Goal: Task Accomplishment & Management: Complete application form

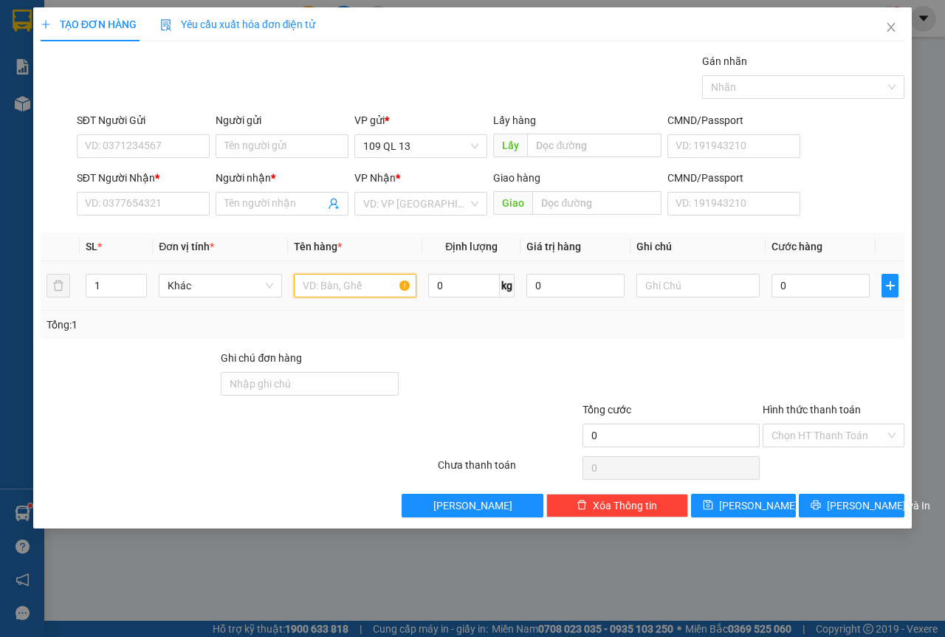
click at [370, 283] on input "text" at bounding box center [355, 286] width 123 height 24
click at [674, 293] on input "text" at bounding box center [697, 286] width 123 height 24
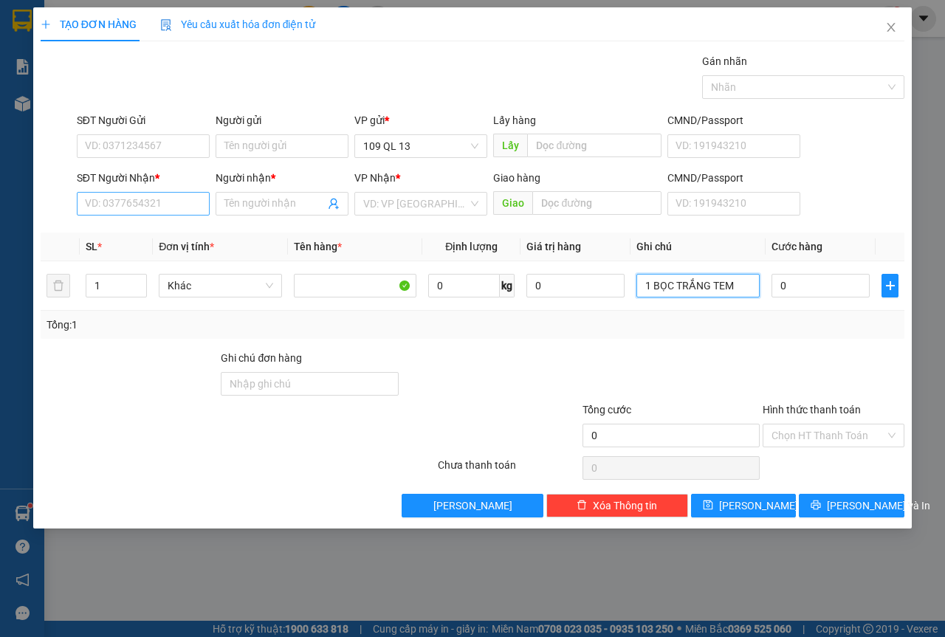
type input "1 BỌC TRẮNG TEM"
click at [80, 197] on input "SĐT Người Nhận *" at bounding box center [143, 204] width 133 height 24
type input "0839557874"
click at [143, 231] on div "0839557874 - LOAN" at bounding box center [143, 233] width 115 height 16
type input "LOAN"
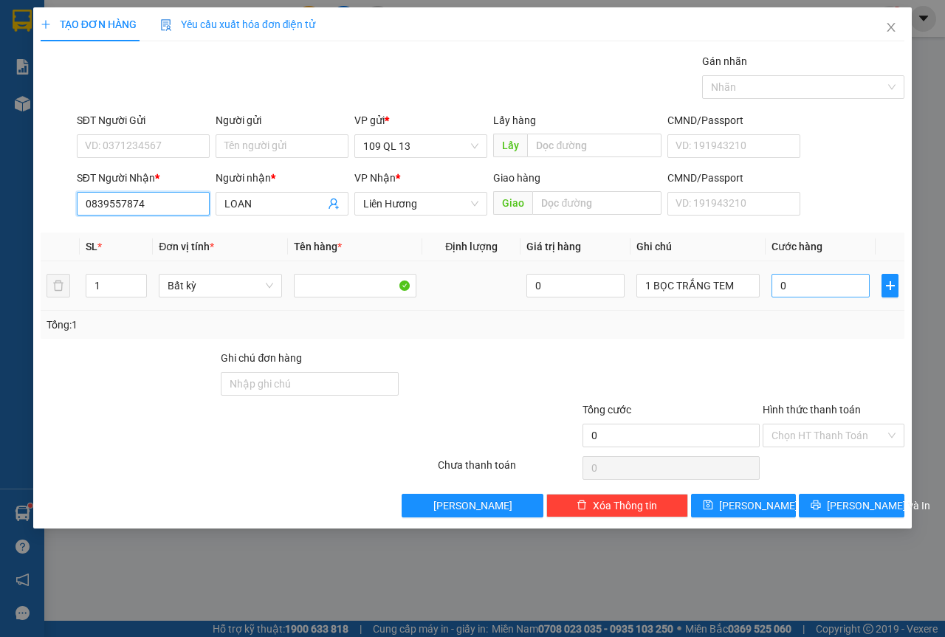
type input "0839557874"
click at [821, 290] on input "0" at bounding box center [820, 286] width 98 height 24
type input "3"
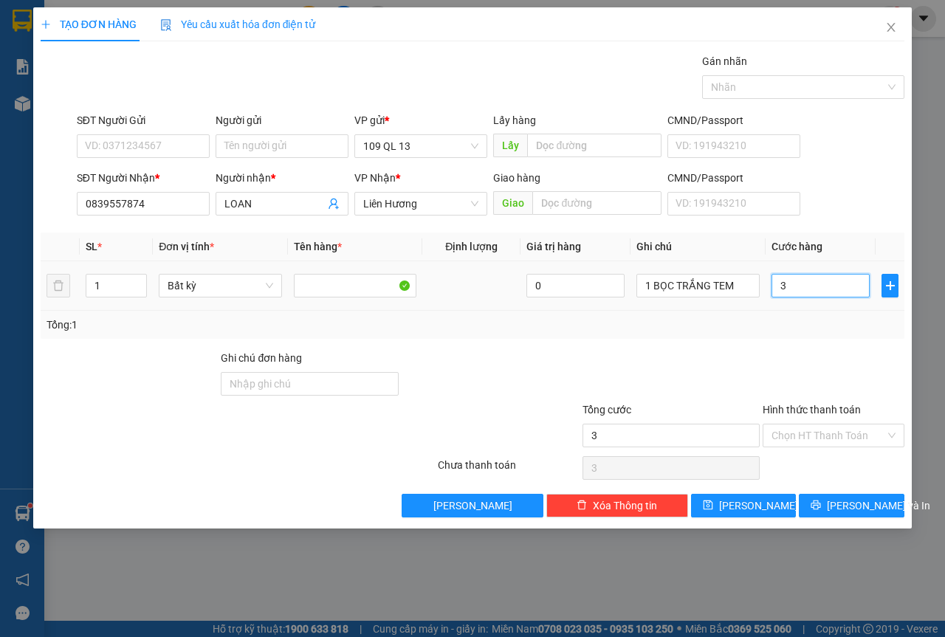
type input "30"
type input "30.000"
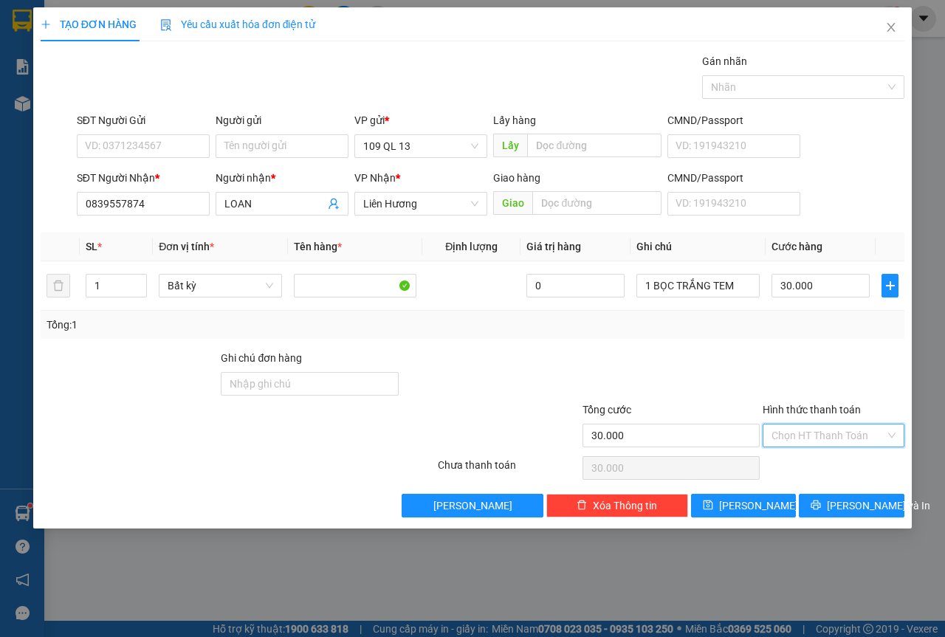
drag, startPoint x: 821, startPoint y: 429, endPoint x: 832, endPoint y: 458, distance: 31.1
click at [821, 430] on input "Hình thức thanh toán" at bounding box center [828, 435] width 114 height 22
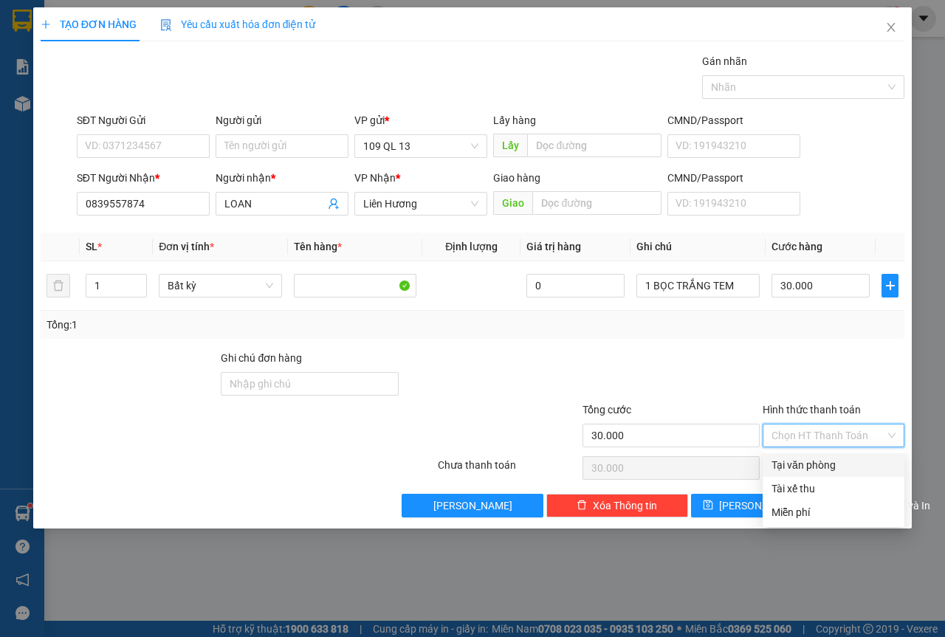
click at [833, 461] on div "Tại văn phòng" at bounding box center [833, 465] width 124 height 16
type input "0"
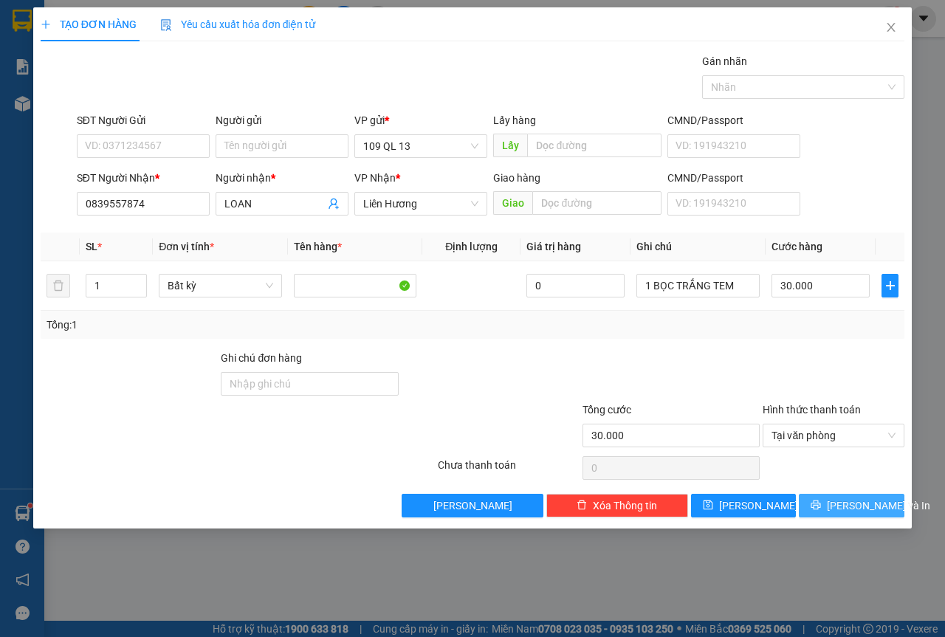
click at [858, 515] on button "[PERSON_NAME] và In" at bounding box center [851, 506] width 106 height 24
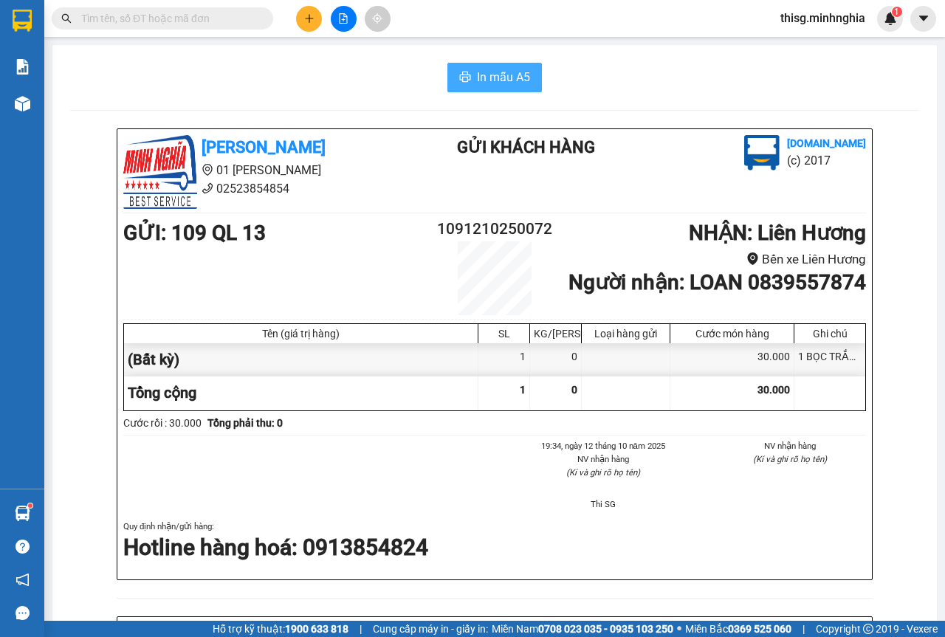
click at [511, 73] on span "In mẫu A5" at bounding box center [503, 77] width 53 height 18
click at [310, 7] on button at bounding box center [309, 19] width 26 height 26
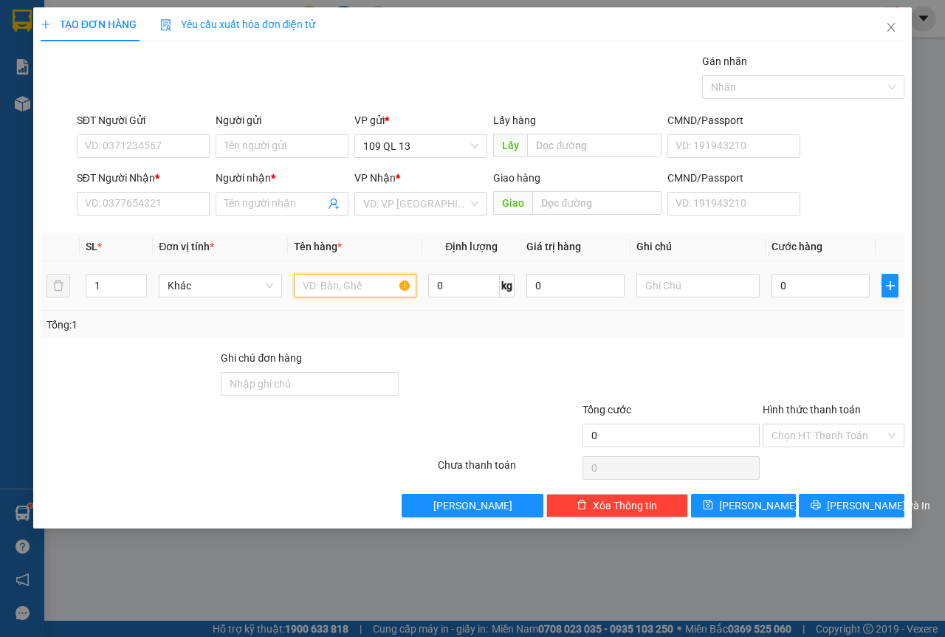
click at [330, 283] on input "text" at bounding box center [355, 286] width 123 height 24
click at [685, 272] on div at bounding box center [697, 286] width 123 height 30
click at [688, 283] on input "text" at bounding box center [697, 286] width 123 height 24
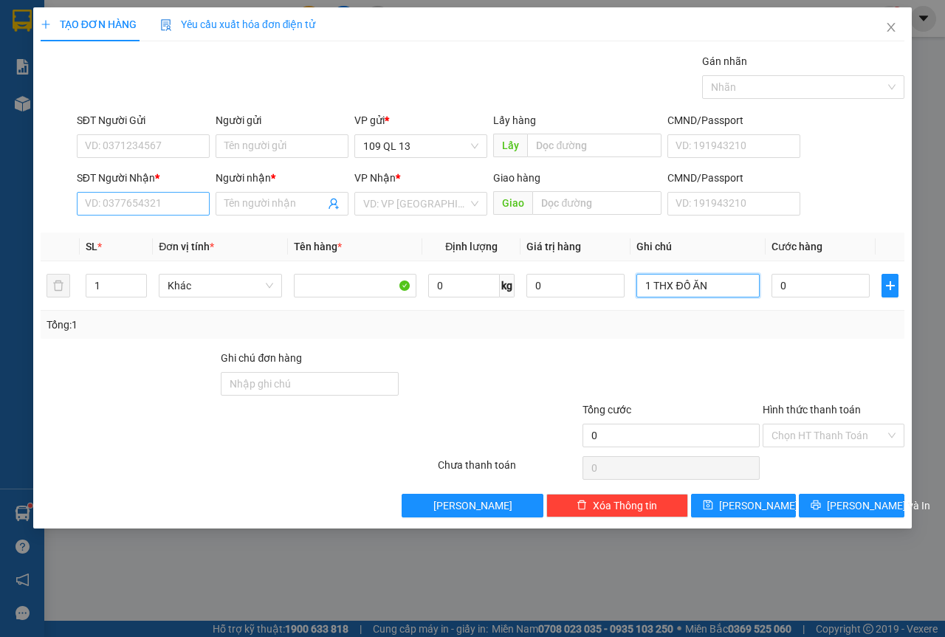
type input "1 THX ĐỒ ĂN"
click at [165, 210] on input "SĐT Người Nhận *" at bounding box center [143, 204] width 133 height 24
click at [163, 233] on div "0947979273 - LỊCH" at bounding box center [143, 233] width 115 height 16
type input "0947979273"
type input "LỊCH"
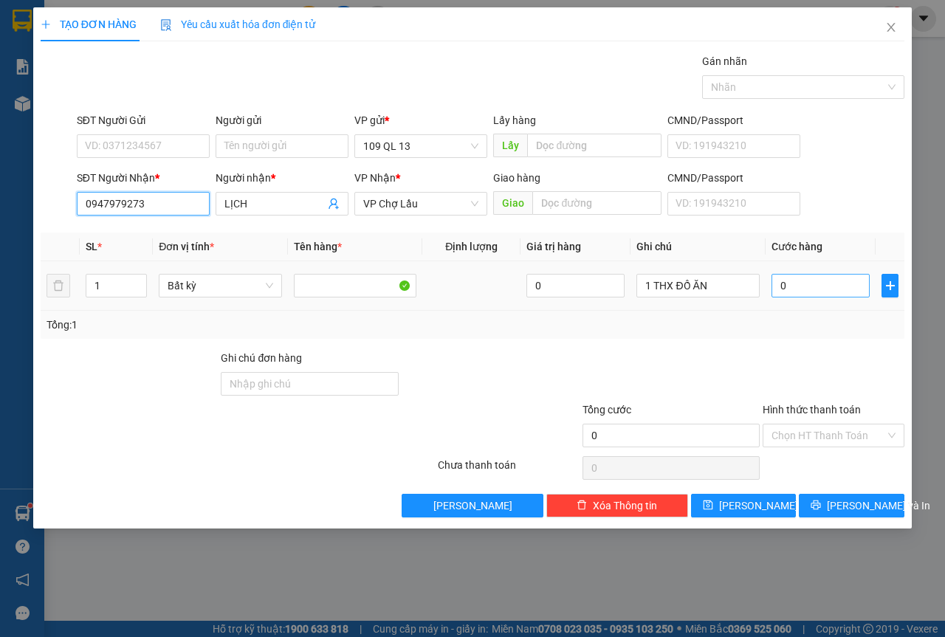
type input "0947979273"
click at [789, 286] on input "0" at bounding box center [820, 286] width 98 height 24
type input "4"
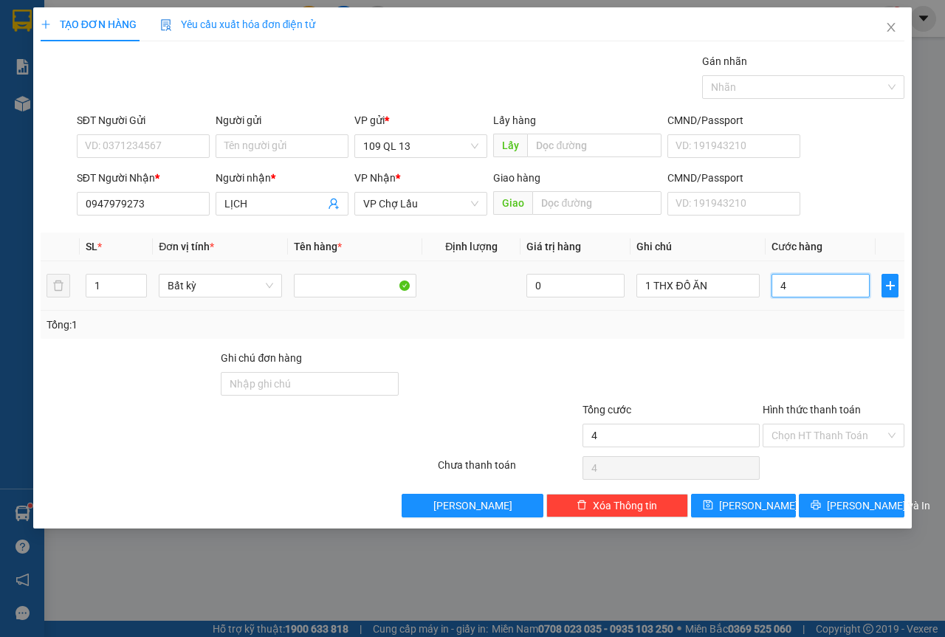
type input "40"
type input "40.000"
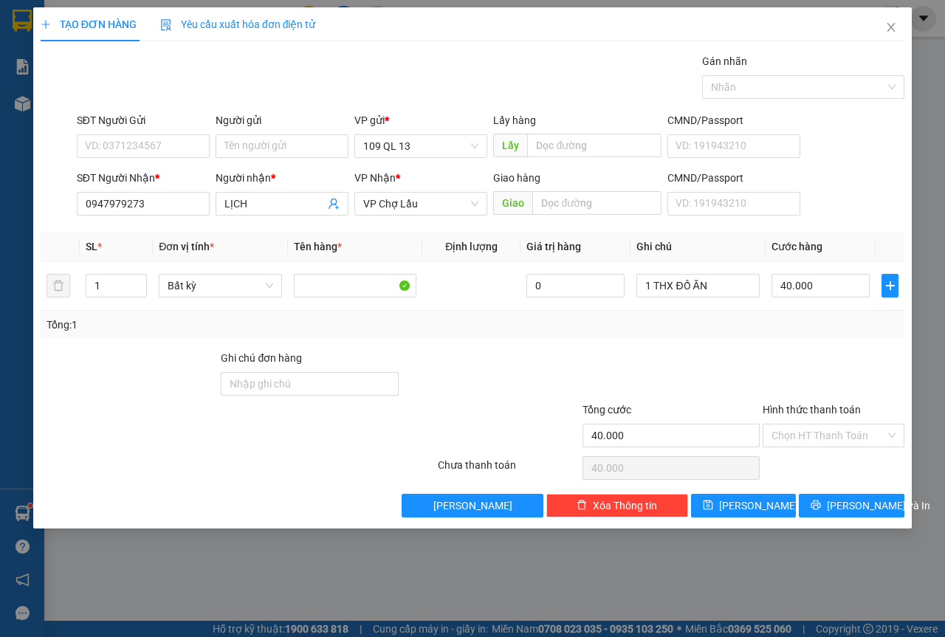
click at [864, 180] on div "SĐT Người Nhận * 0947979273 Người nhận * LỊCH VP Nhận * VP Chợ Lầu Giao hàng Gi…" at bounding box center [490, 196] width 833 height 52
click at [835, 442] on input "Hình thức thanh toán" at bounding box center [828, 435] width 114 height 22
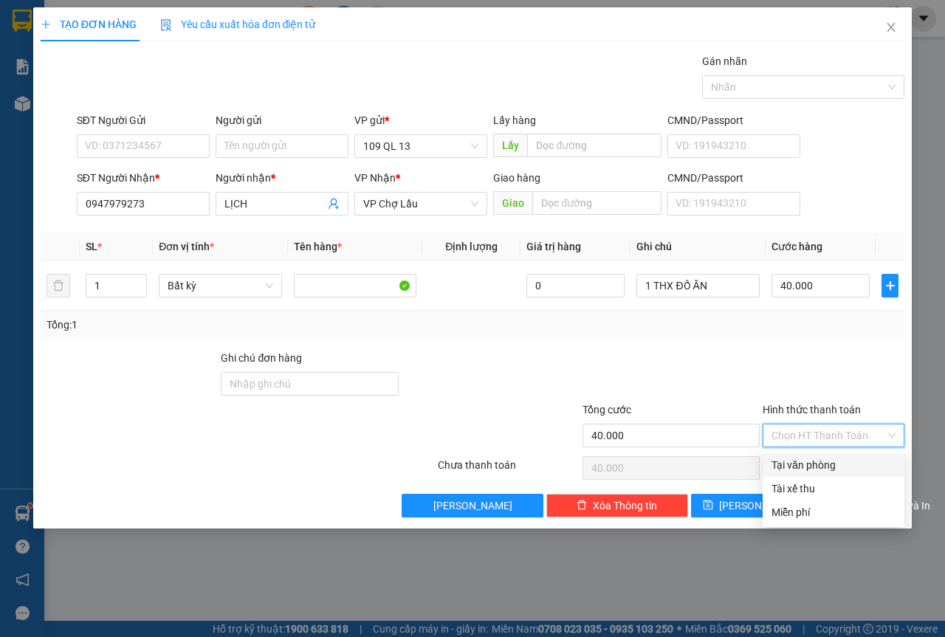
click at [829, 466] on div "Tại văn phòng" at bounding box center [833, 465] width 124 height 16
type input "0"
click at [852, 494] on button "[PERSON_NAME] và In" at bounding box center [851, 506] width 106 height 24
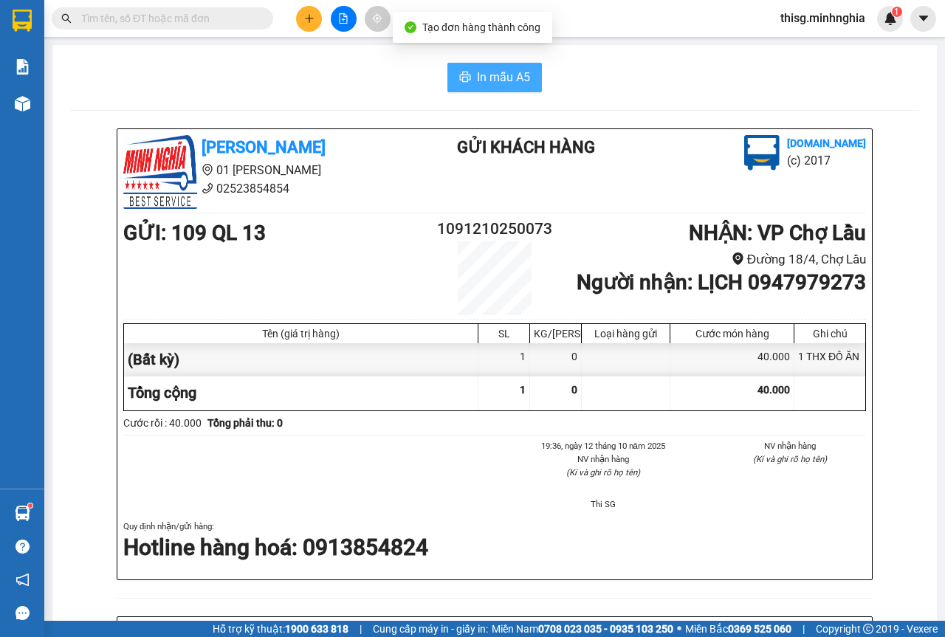
click at [489, 80] on span "In mẫu A5" at bounding box center [503, 77] width 53 height 18
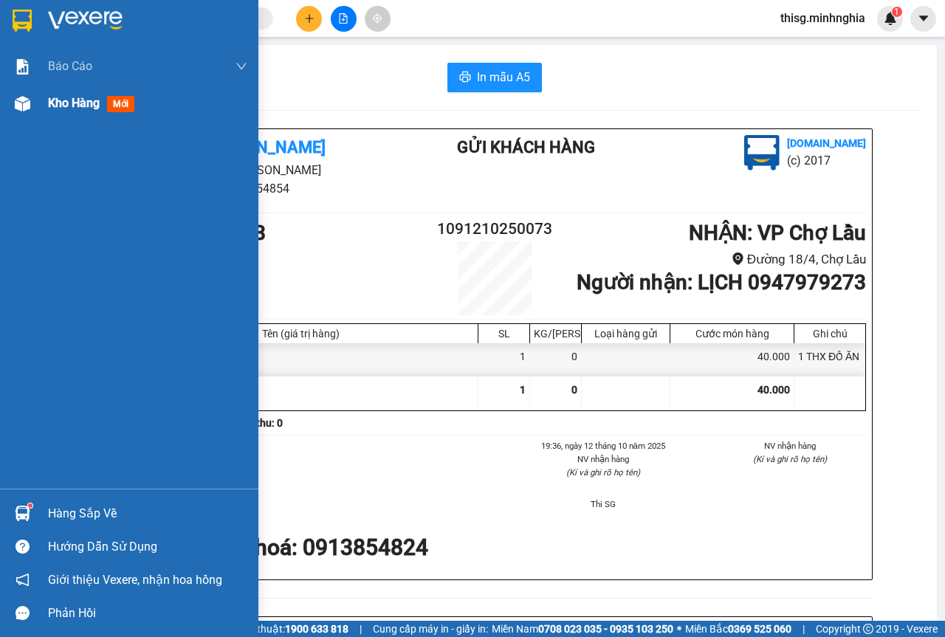
click at [84, 99] on span "Kho hàng" at bounding box center [74, 103] width 52 height 14
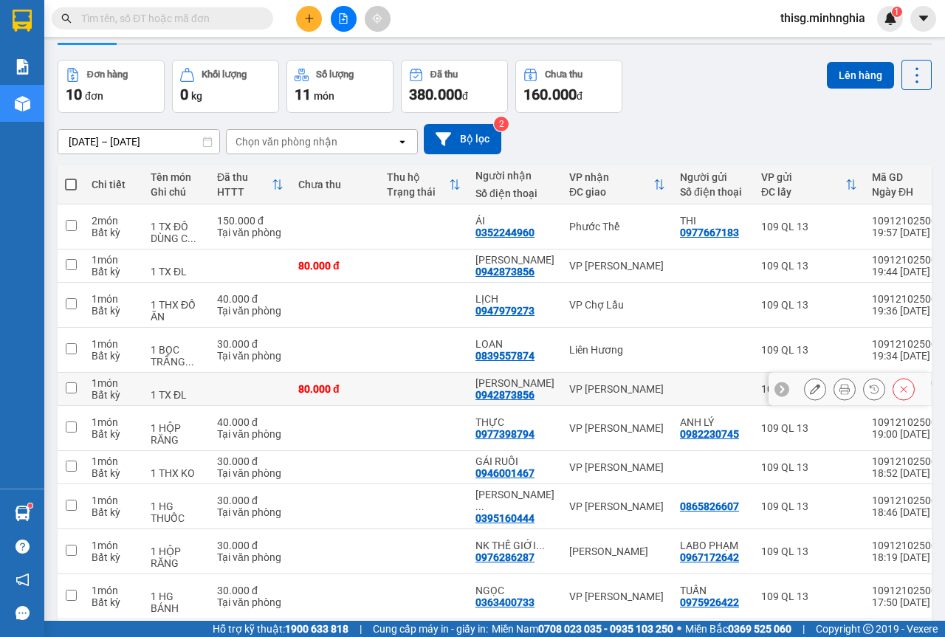
scroll to position [108, 0]
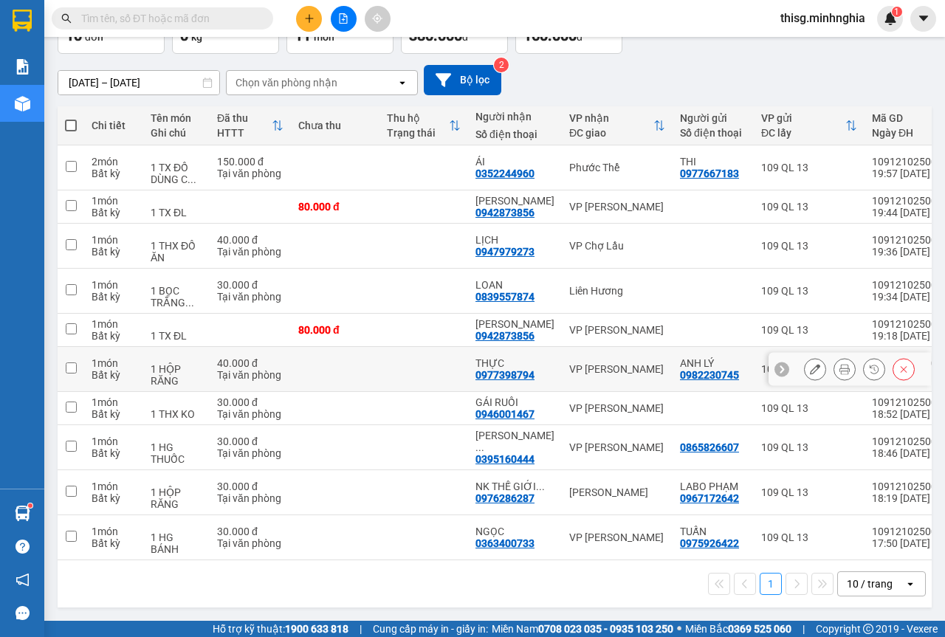
click at [655, 367] on td "VP [PERSON_NAME]" at bounding box center [617, 369] width 111 height 45
checkbox input "true"
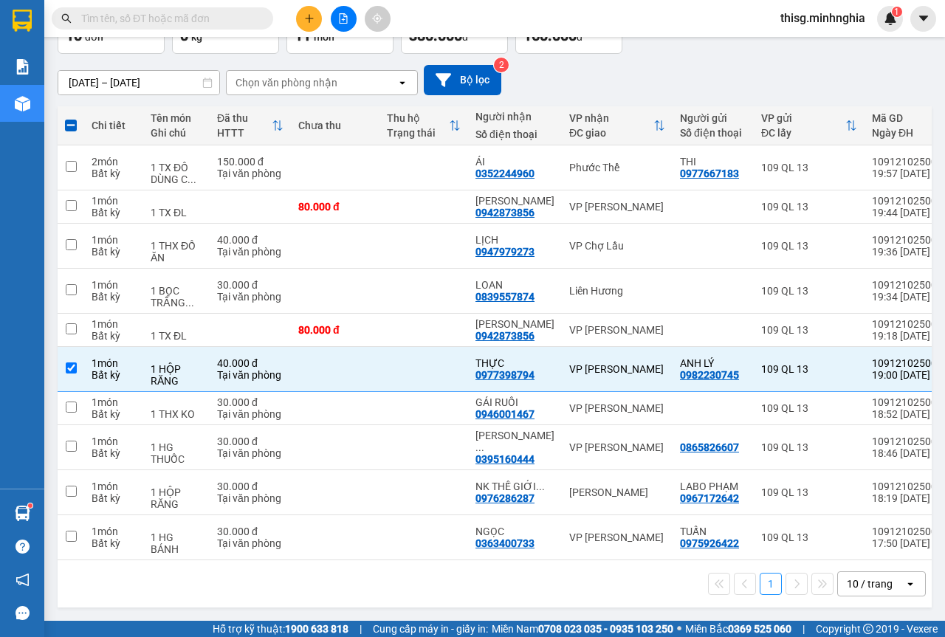
scroll to position [0, 0]
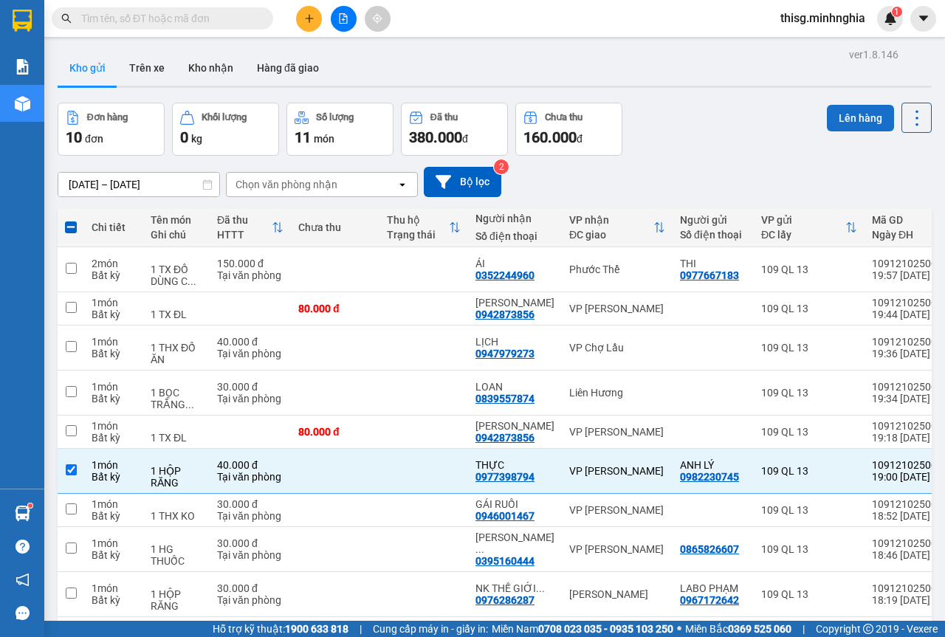
click at [831, 108] on button "Lên hàng" at bounding box center [859, 118] width 67 height 27
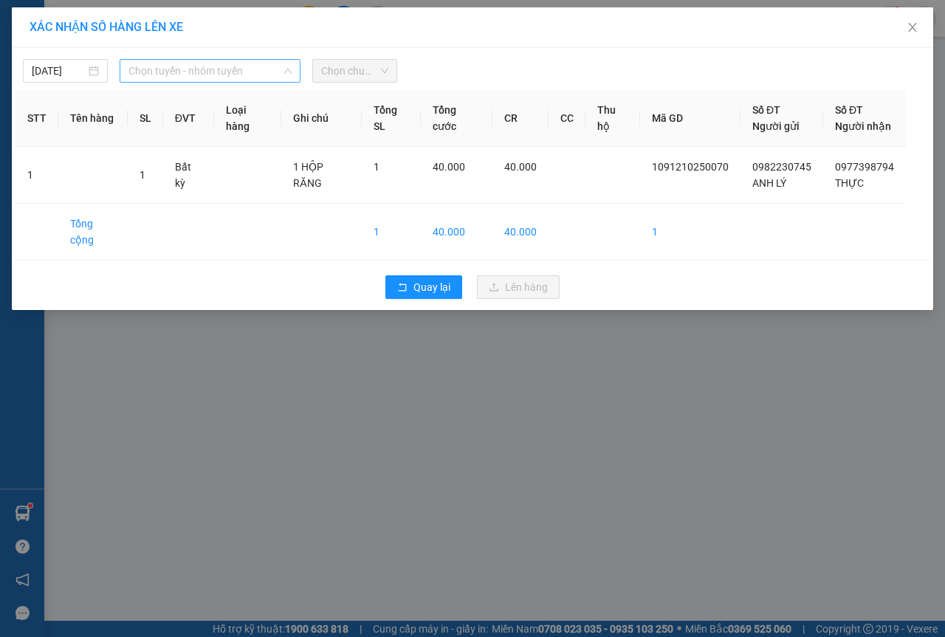
drag, startPoint x: 213, startPoint y: 73, endPoint x: 221, endPoint y: 131, distance: 59.0
click at [214, 72] on span "Chọn tuyến - nhóm tuyến" at bounding box center [209, 71] width 163 height 22
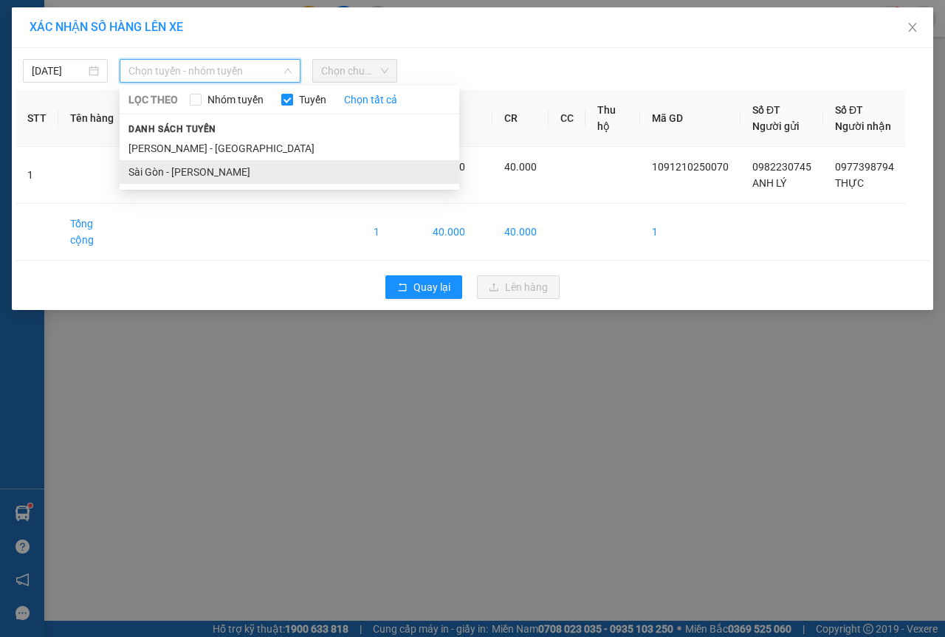
click at [224, 178] on li "Sài Gòn - [PERSON_NAME]" at bounding box center [289, 172] width 339 height 24
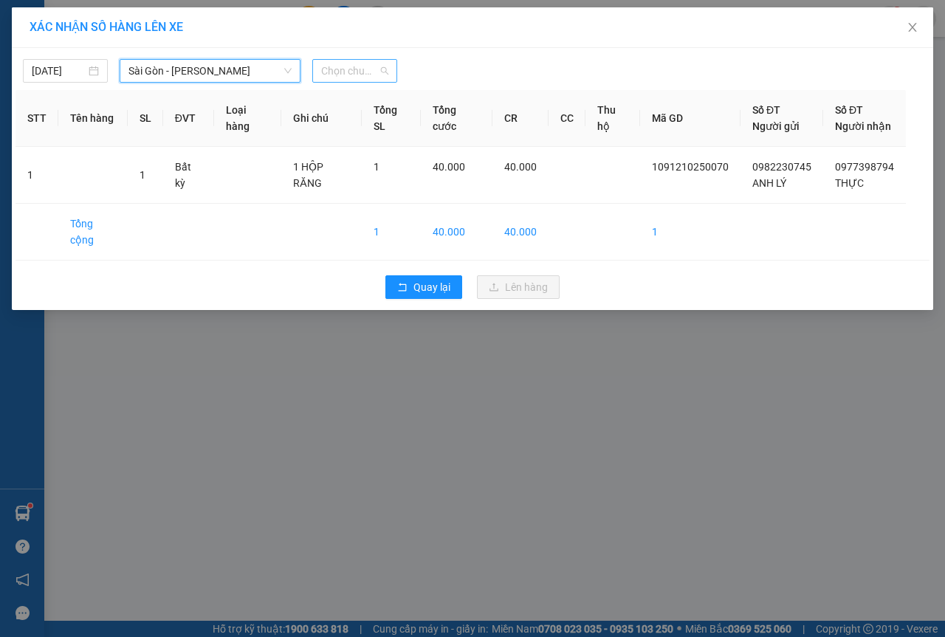
click at [345, 70] on span "Chọn chuyến" at bounding box center [354, 71] width 67 height 22
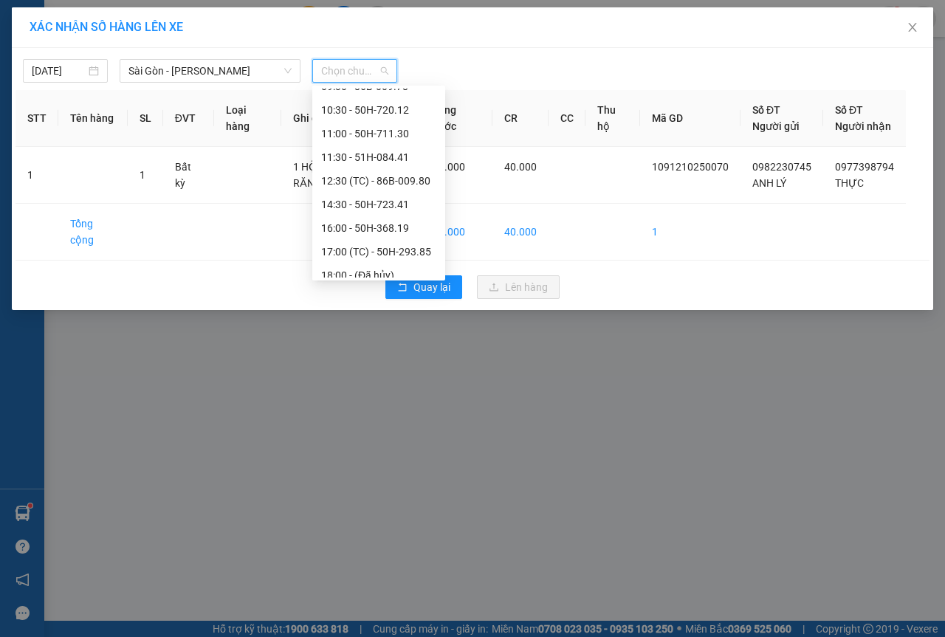
scroll to position [165, 0]
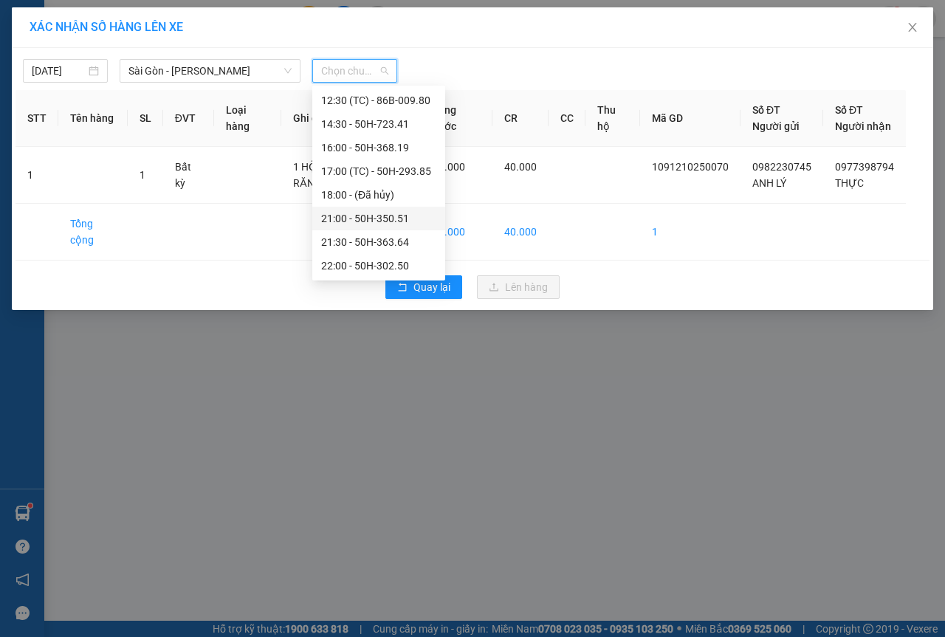
click at [354, 216] on div "21:00 - 50H-350.51" at bounding box center [378, 218] width 115 height 16
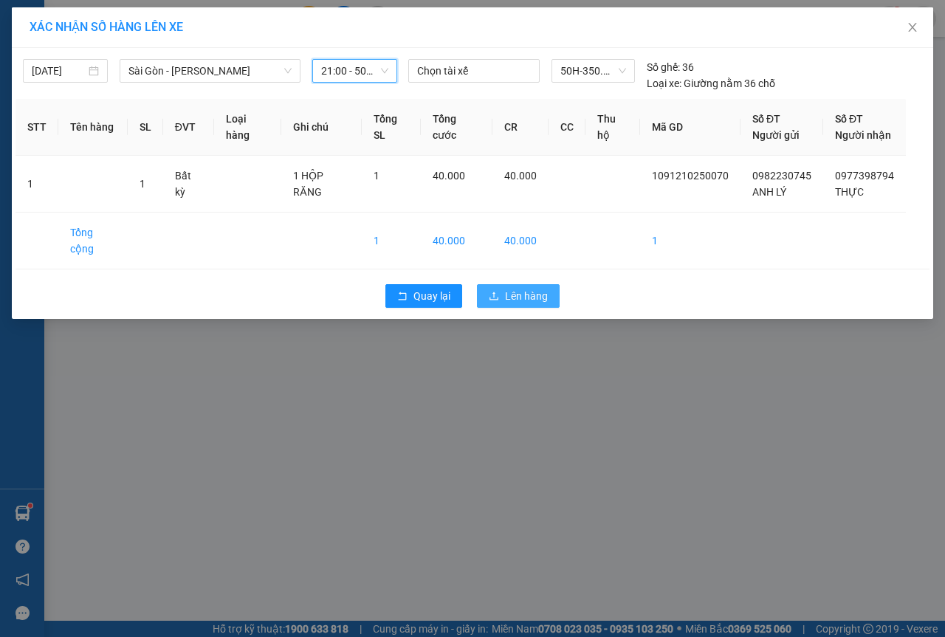
click at [532, 288] on span "Lên hàng" at bounding box center [526, 296] width 43 height 16
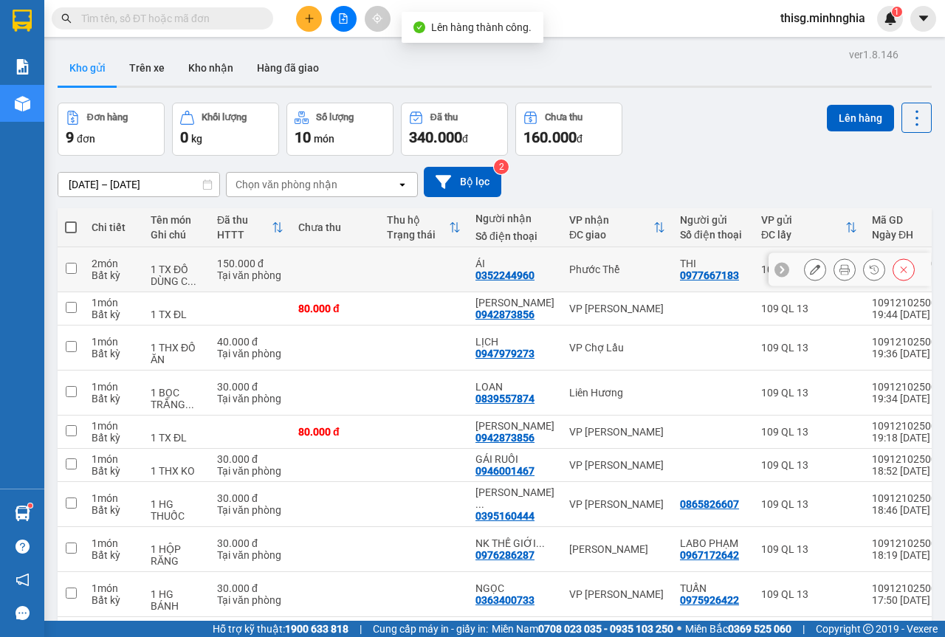
drag, startPoint x: 578, startPoint y: 272, endPoint x: 579, endPoint y: 280, distance: 7.4
click at [579, 274] on div "Phước Thể" at bounding box center [617, 269] width 96 height 12
checkbox input "true"
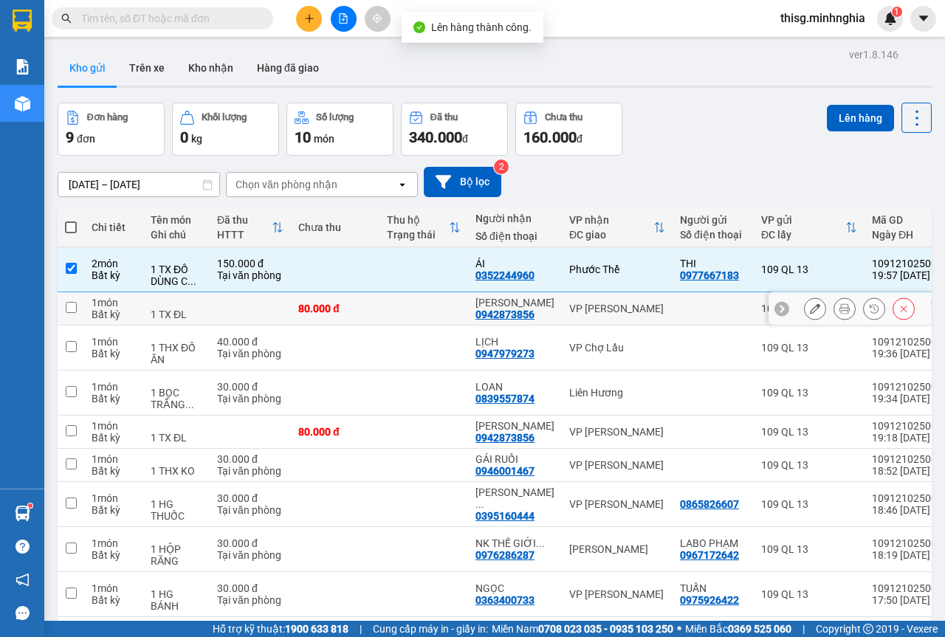
click at [574, 309] on div "VP [PERSON_NAME]" at bounding box center [617, 309] width 96 height 12
checkbox input "true"
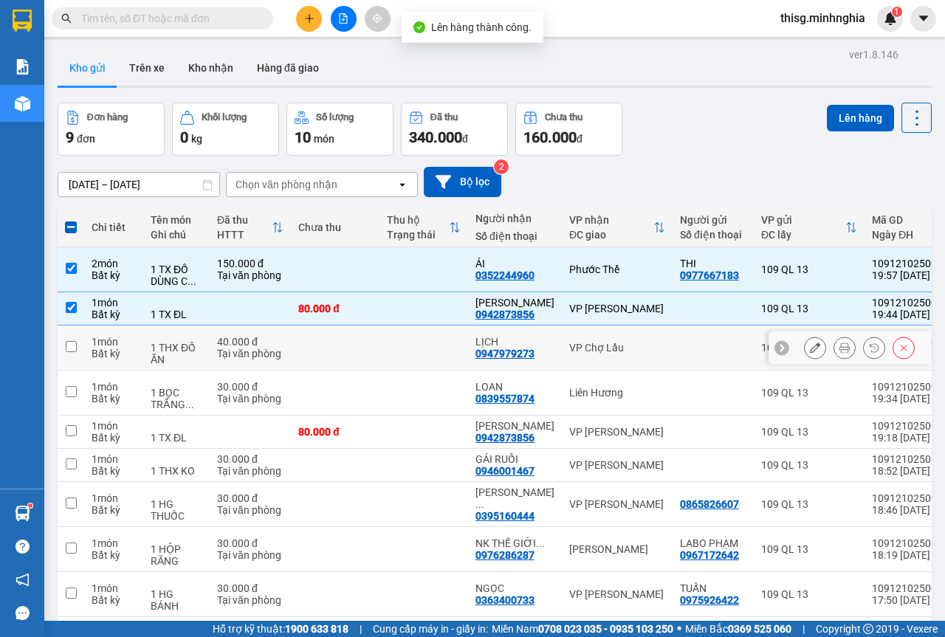
click at [570, 351] on div "VP Chợ Lầu" at bounding box center [617, 348] width 96 height 12
checkbox input "true"
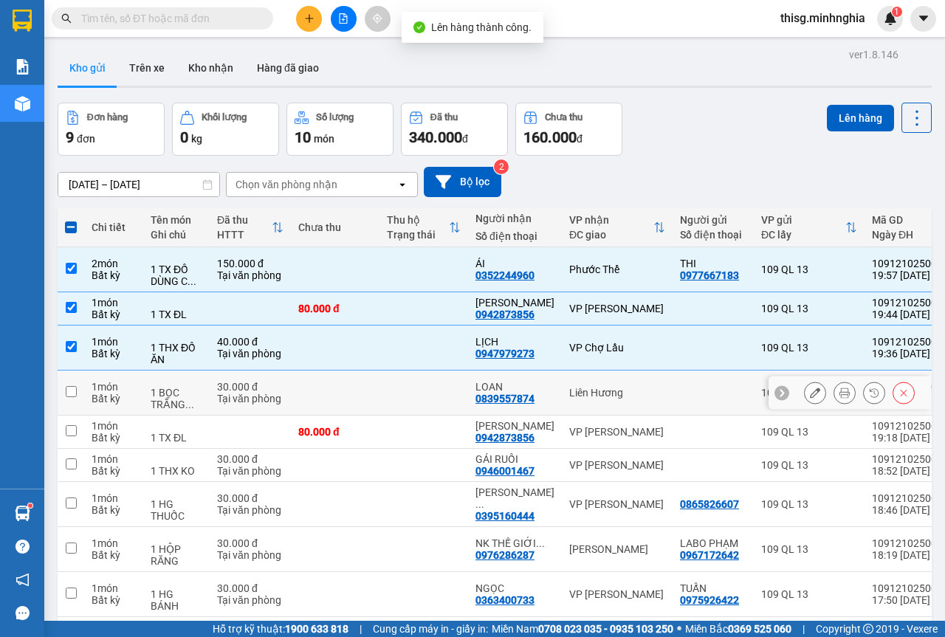
click at [571, 398] on div "Liên Hương" at bounding box center [617, 393] width 96 height 12
checkbox input "true"
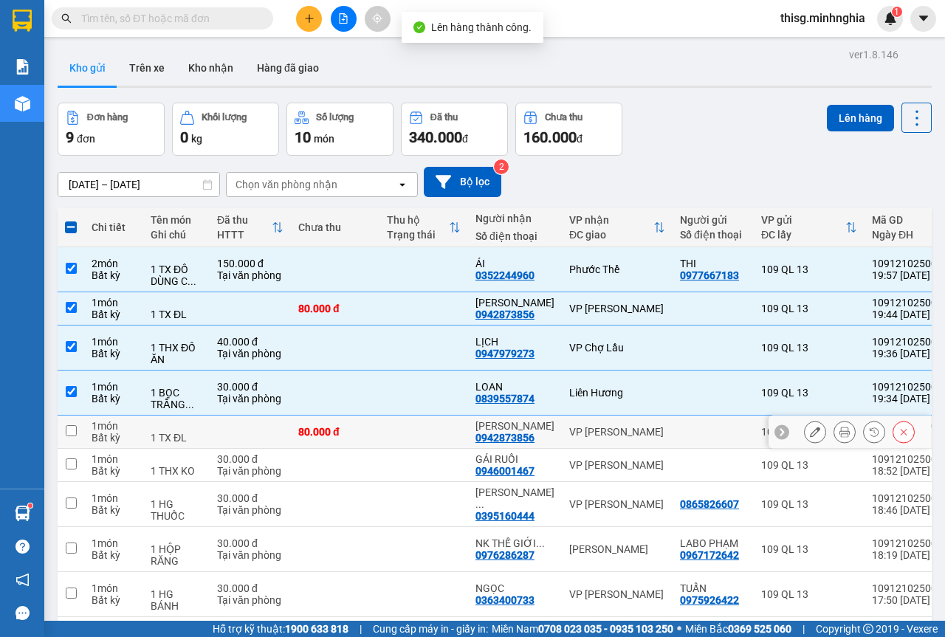
click at [573, 447] on td "VP [PERSON_NAME]" at bounding box center [617, 431] width 111 height 33
checkbox input "true"
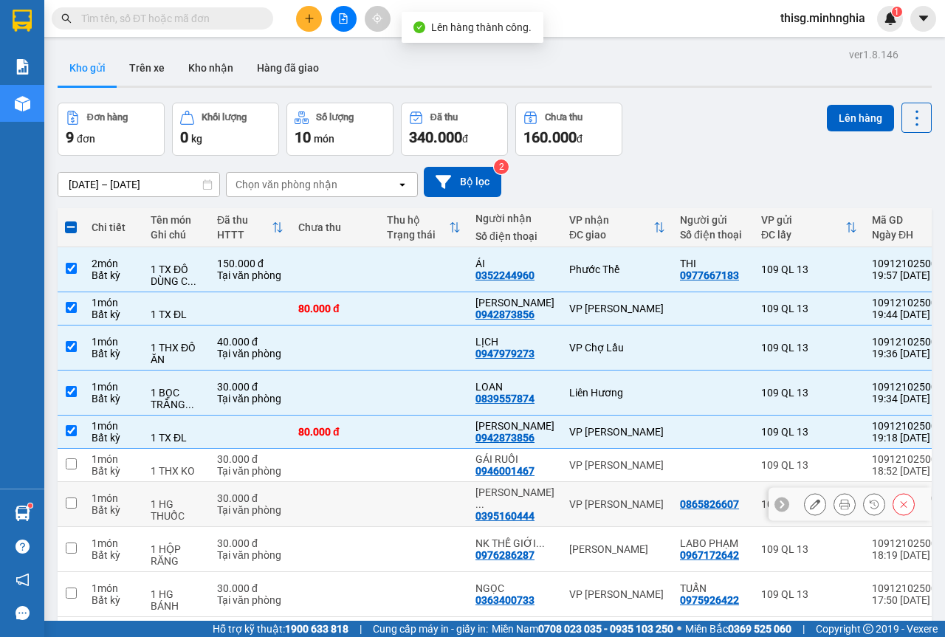
click at [576, 494] on td "VP [PERSON_NAME]" at bounding box center [617, 504] width 111 height 45
checkbox input "true"
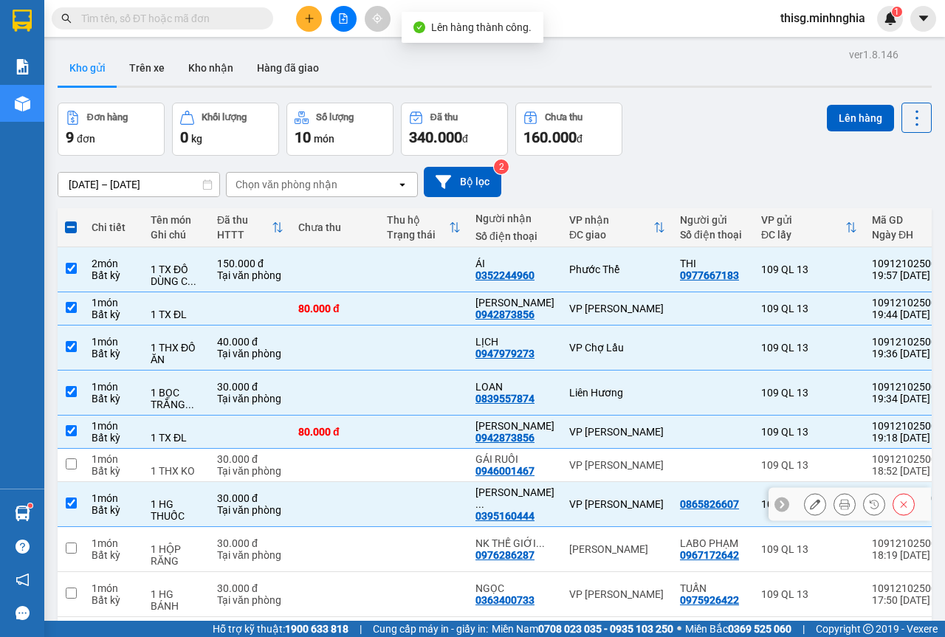
click at [576, 546] on div "[PERSON_NAME]" at bounding box center [617, 549] width 96 height 12
checkbox input "true"
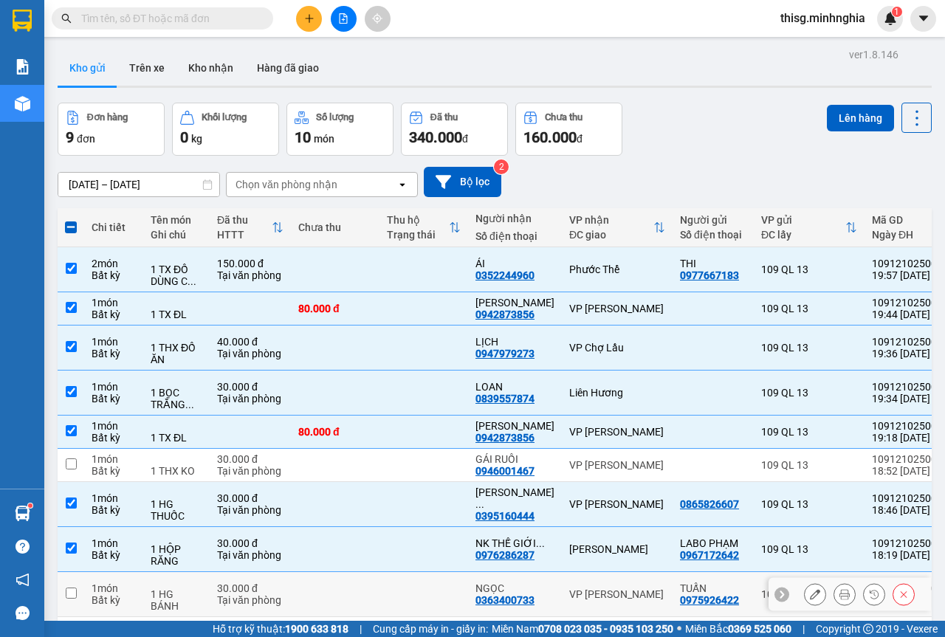
click at [562, 597] on td "VP [PERSON_NAME]" at bounding box center [617, 594] width 111 height 45
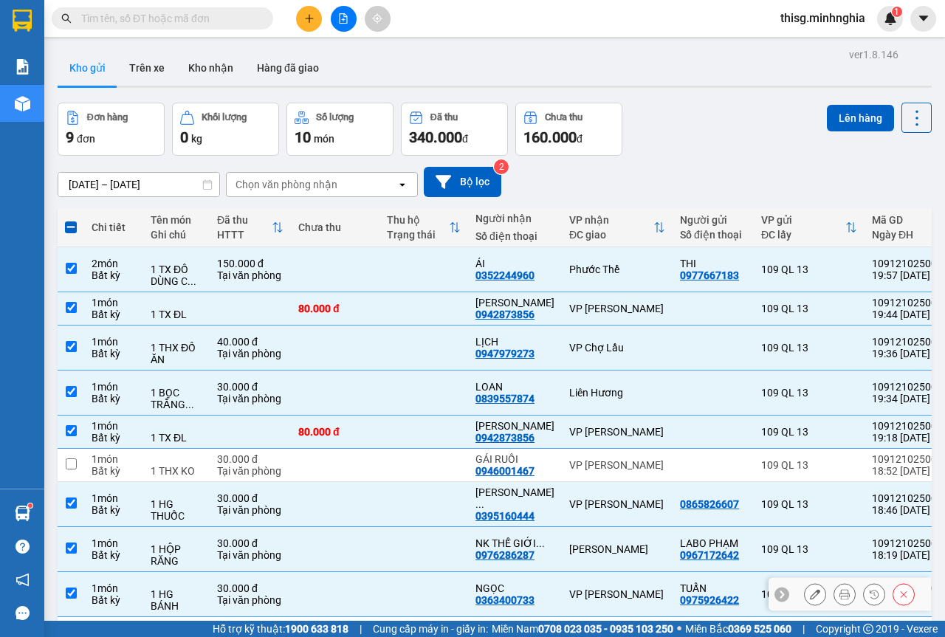
checkbox input "true"
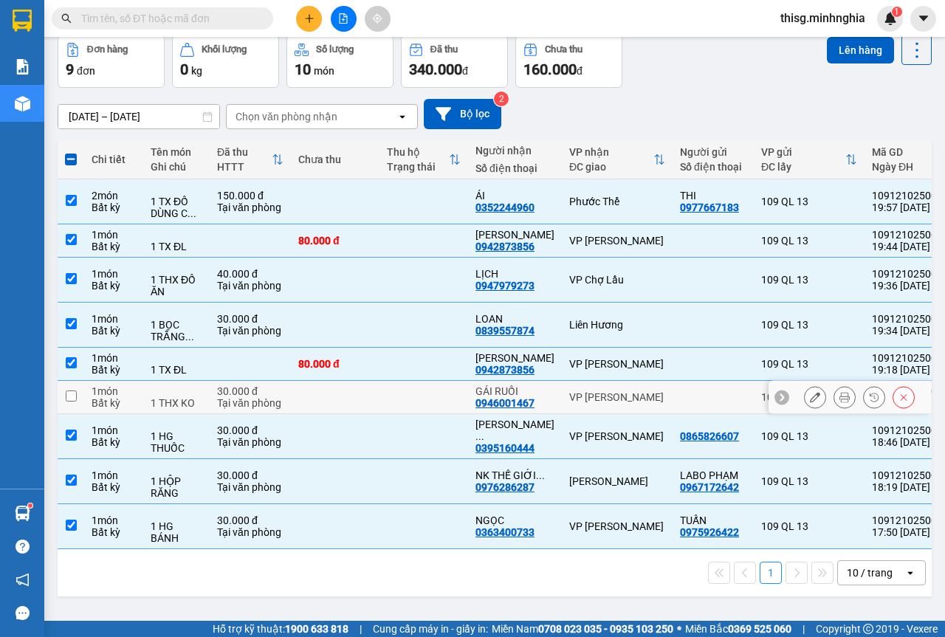
click at [370, 396] on td at bounding box center [335, 397] width 89 height 33
checkbox input "true"
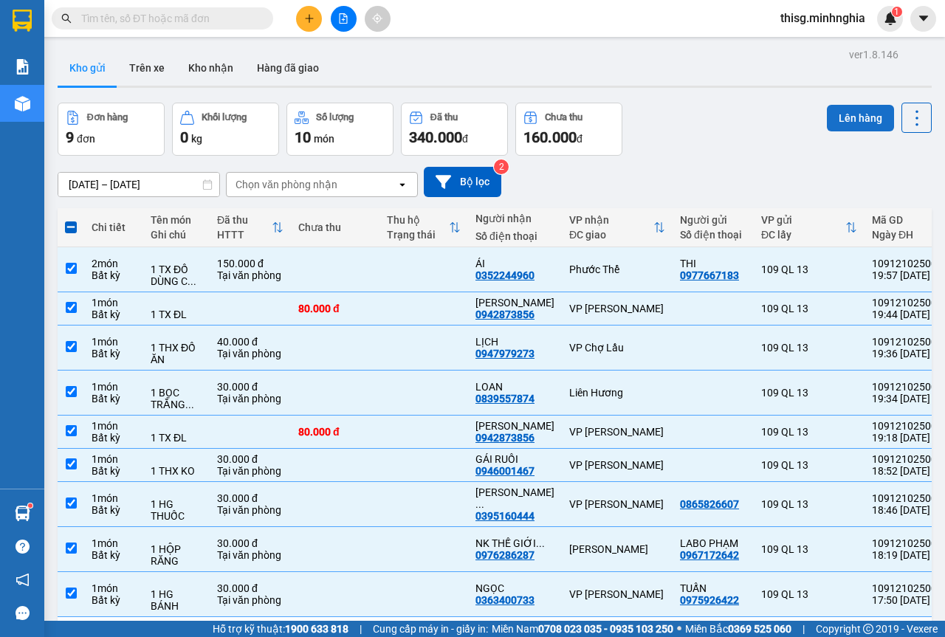
click at [839, 115] on button "Lên hàng" at bounding box center [859, 118] width 67 height 27
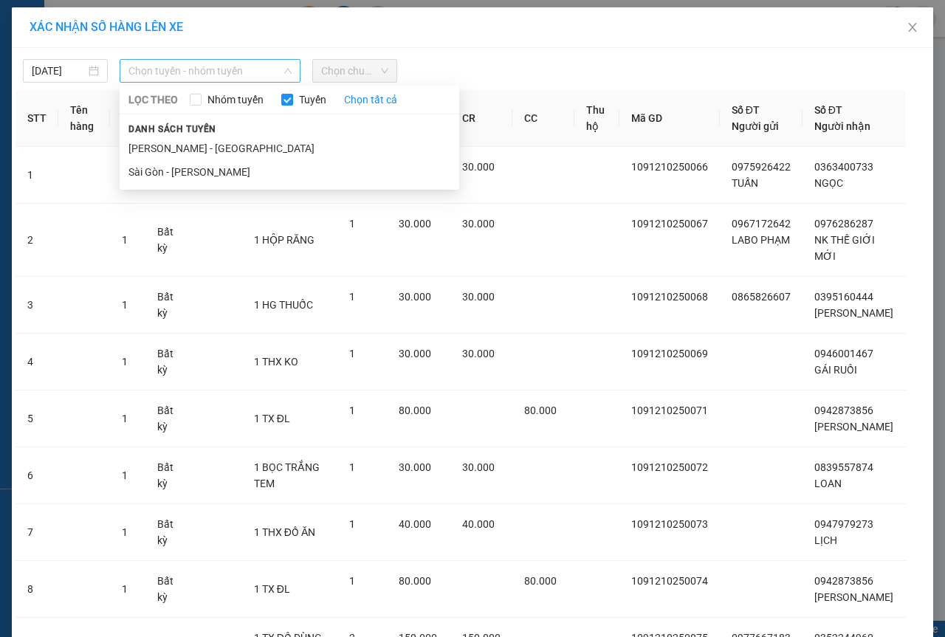
click at [184, 67] on span "Chọn tuyến - nhóm tuyến" at bounding box center [209, 71] width 163 height 22
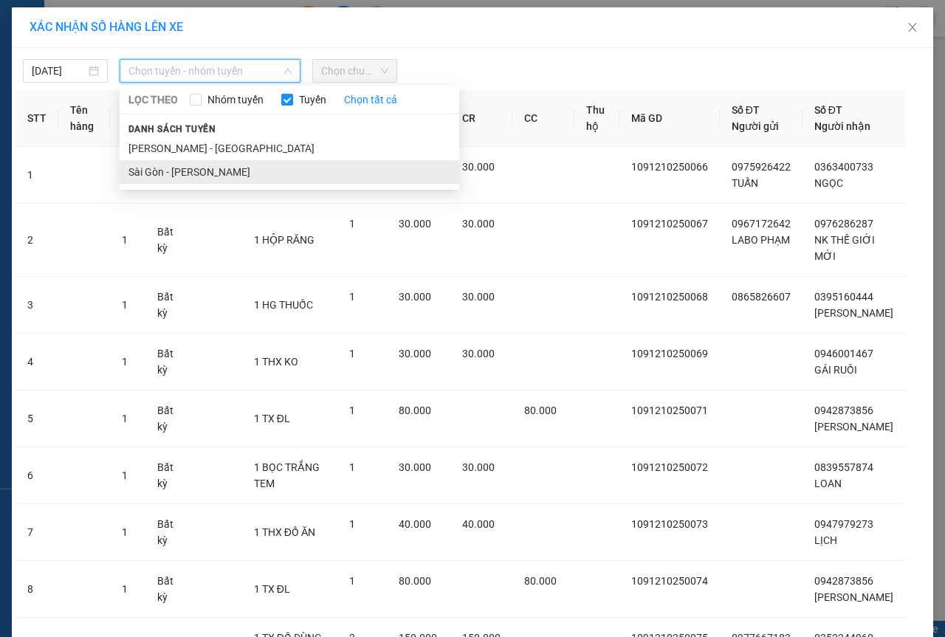
click at [173, 168] on li "Sài Gòn - [PERSON_NAME]" at bounding box center [289, 172] width 339 height 24
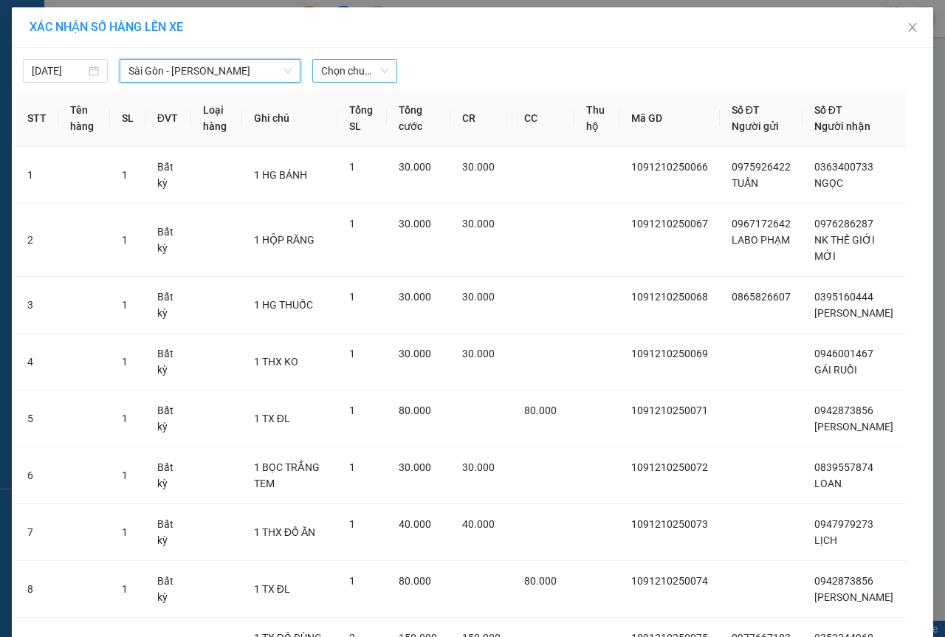
drag, startPoint x: 344, startPoint y: 66, endPoint x: 352, endPoint y: 82, distance: 18.2
click at [344, 65] on span "Chọn chuyến" at bounding box center [354, 71] width 67 height 22
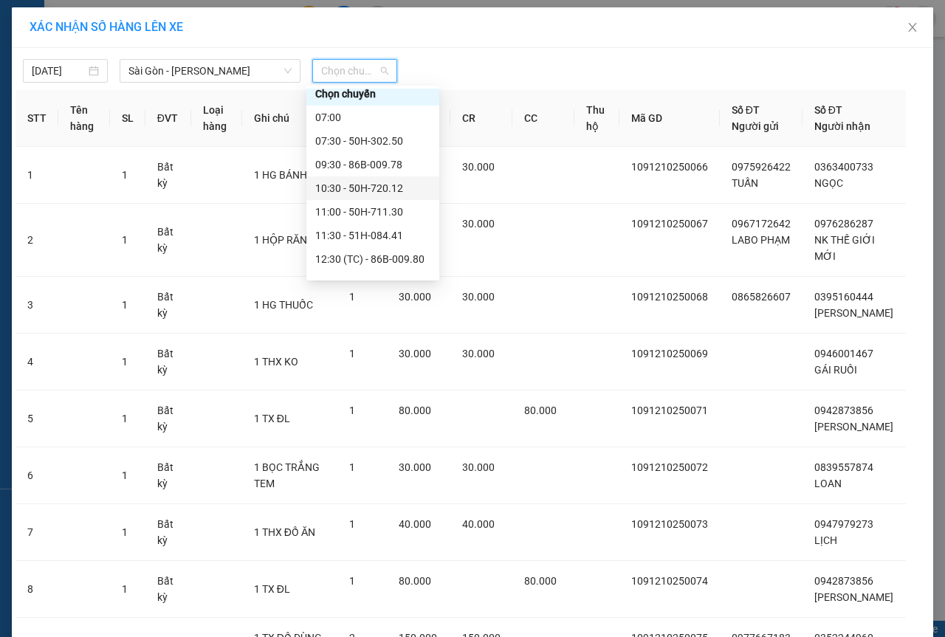
scroll to position [165, 0]
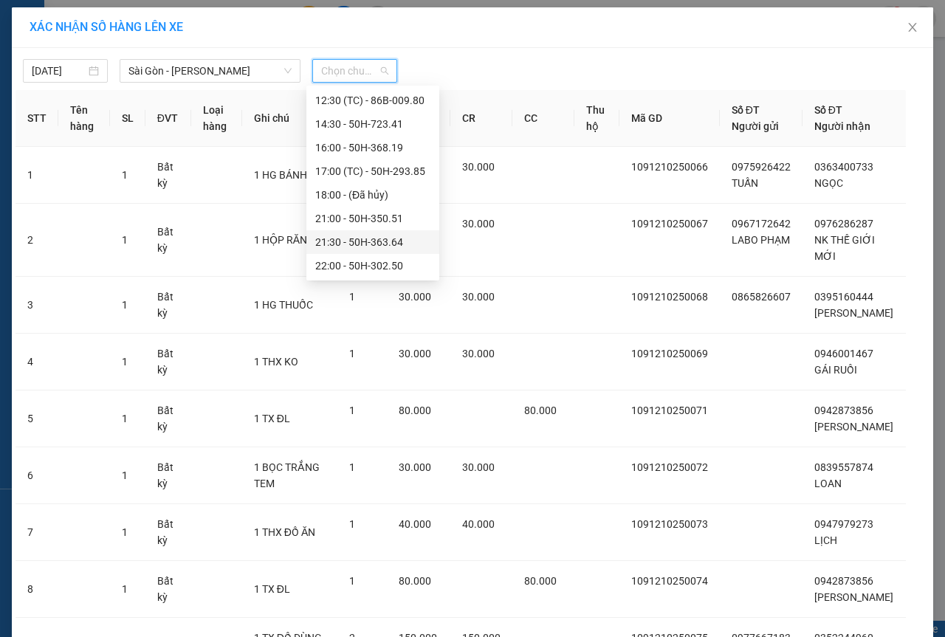
click at [347, 241] on div "21:30 - 50H-363.64" at bounding box center [372, 242] width 115 height 16
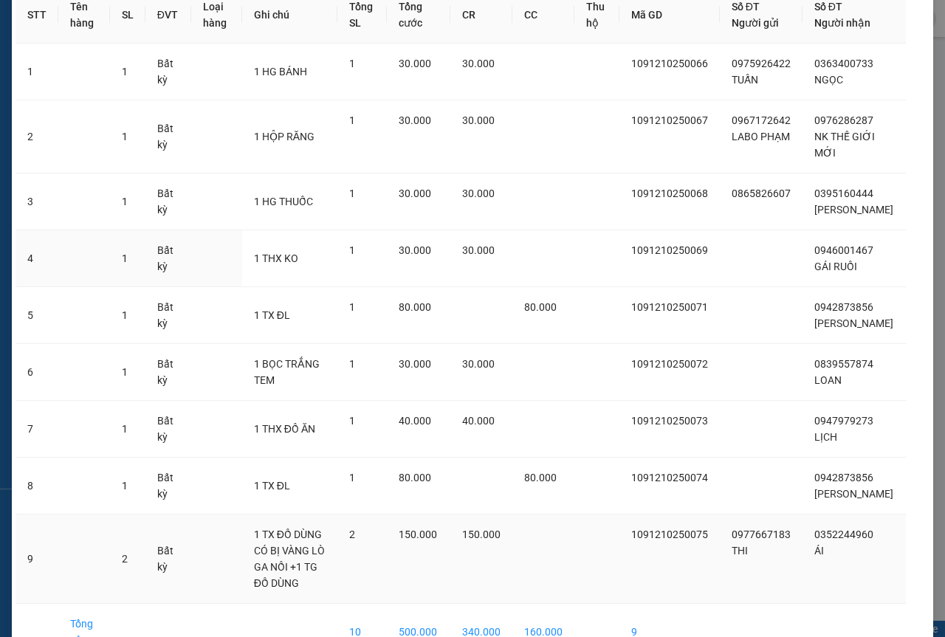
scroll to position [203, 0]
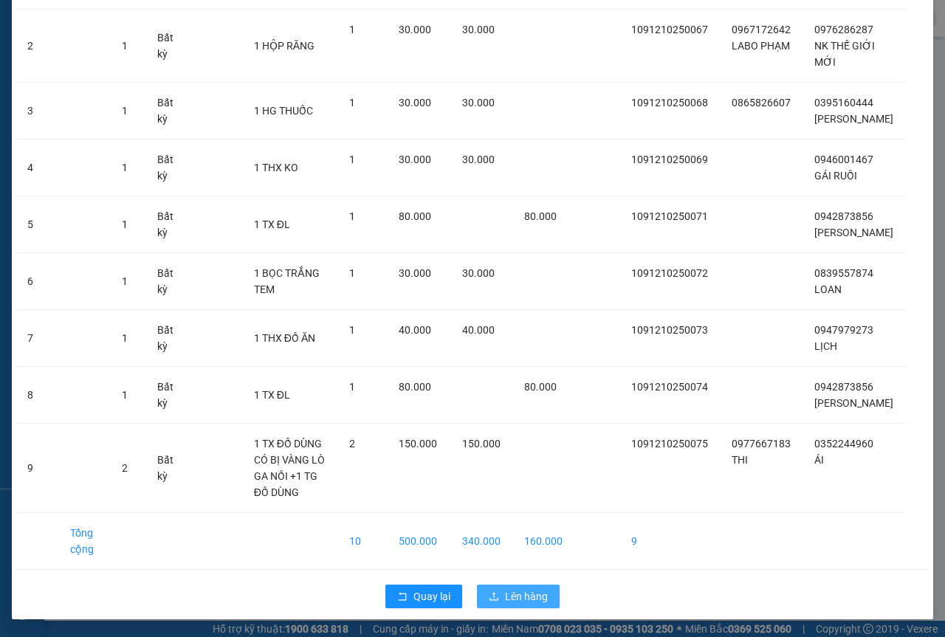
click at [532, 596] on span "Lên hàng" at bounding box center [526, 596] width 43 height 16
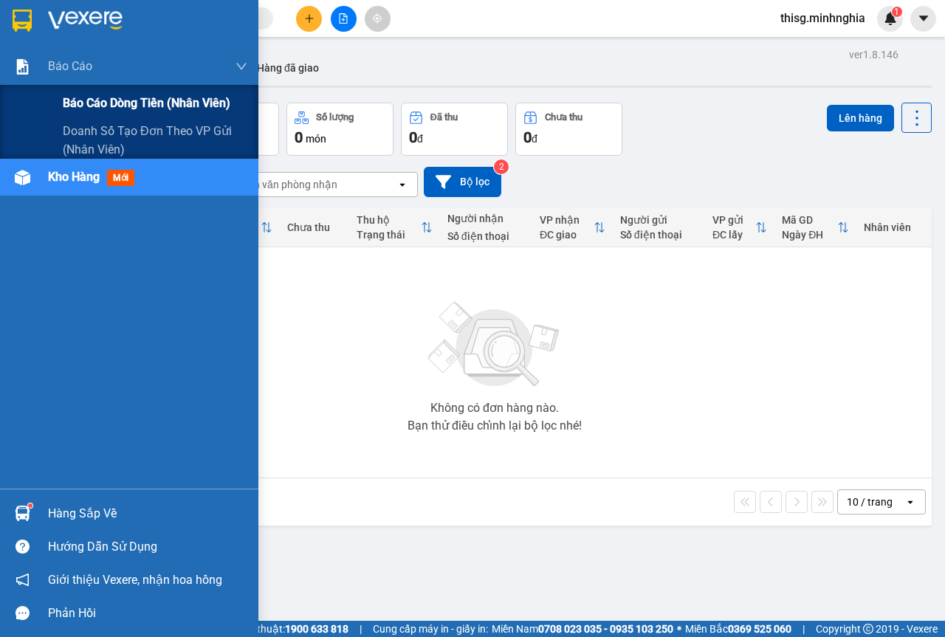
click at [69, 104] on span "Báo cáo dòng tiền (nhân viên)" at bounding box center [147, 103] width 168 height 18
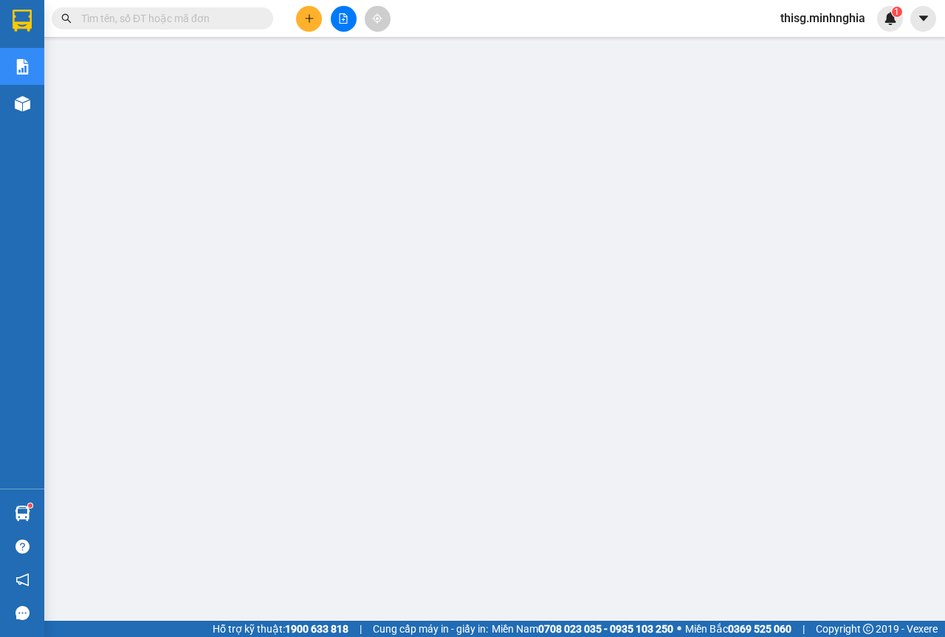
click at [300, 18] on button at bounding box center [309, 19] width 26 height 26
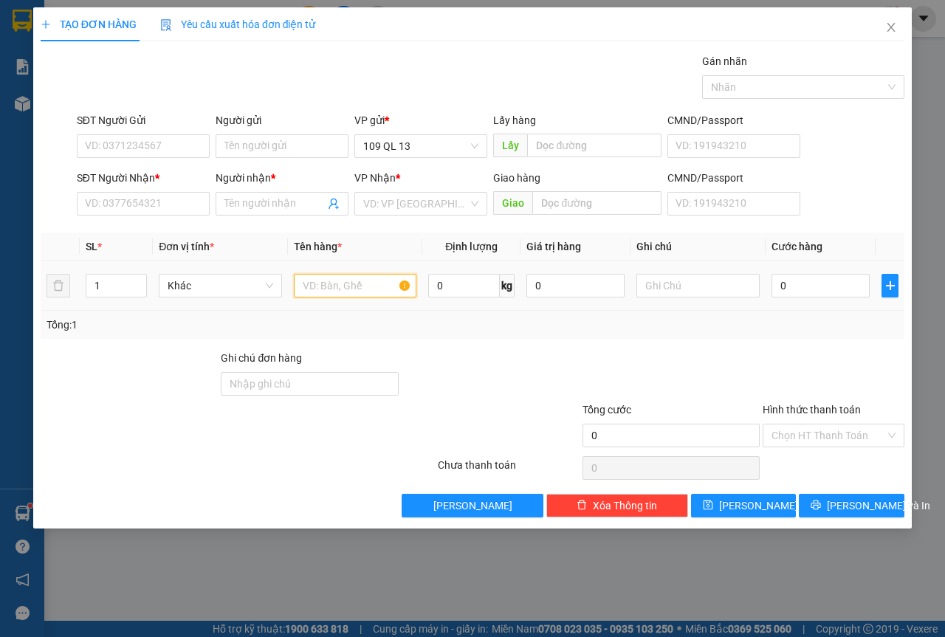
click at [348, 296] on input "text" at bounding box center [355, 286] width 123 height 24
click at [655, 288] on input "text" at bounding box center [697, 286] width 123 height 24
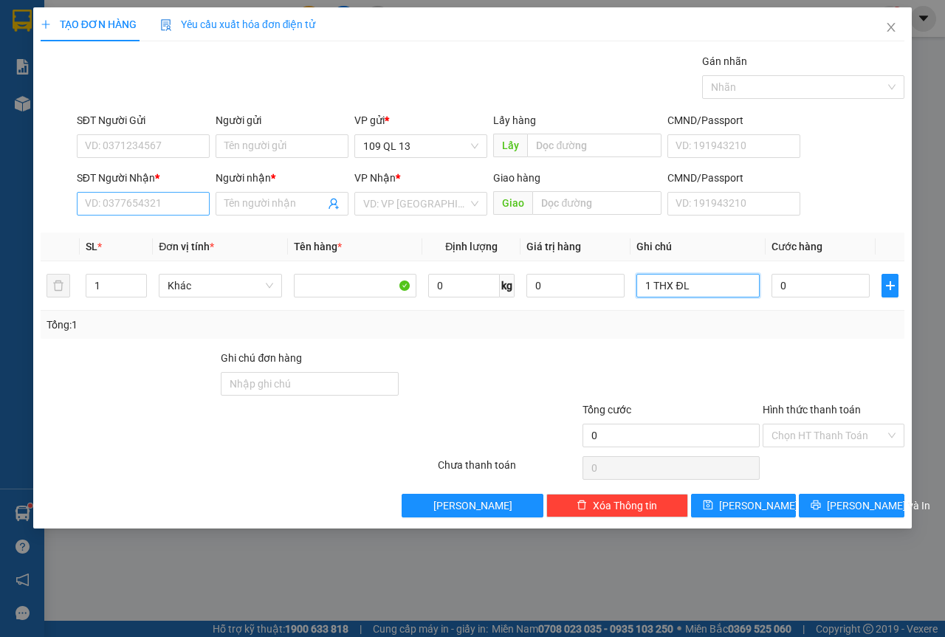
type input "1 THX ĐL"
click at [185, 197] on input "SĐT Người Nhận *" at bounding box center [143, 204] width 133 height 24
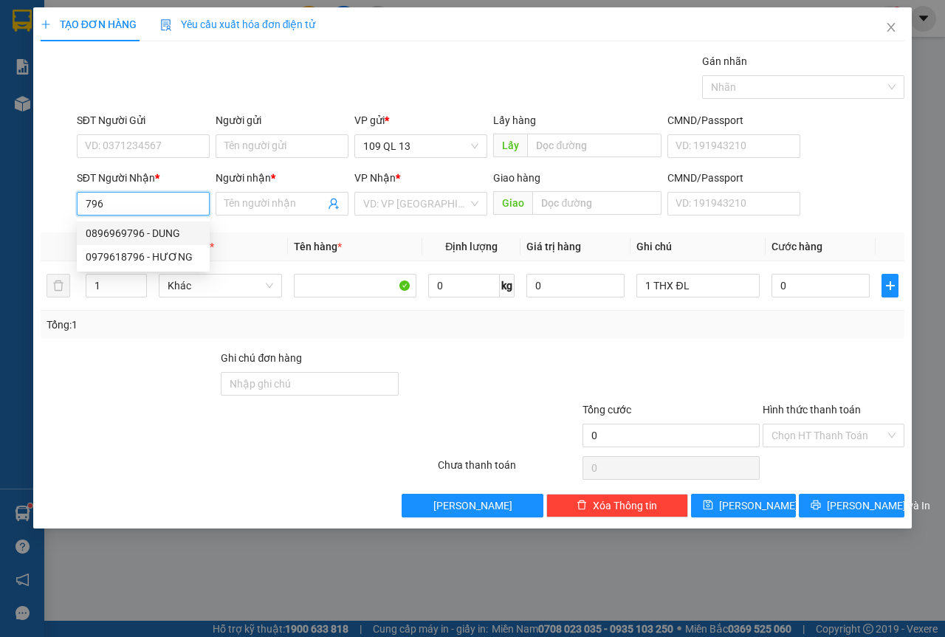
click at [190, 232] on div "0896969796 - DUNG" at bounding box center [143, 233] width 115 height 16
type input "0896969796"
type input "DUNG"
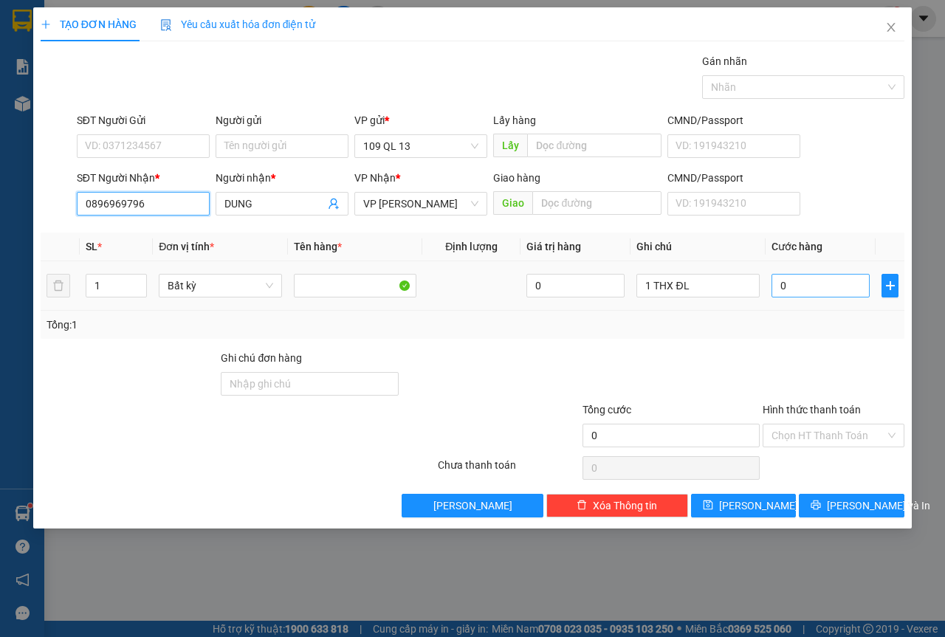
type input "0896969796"
click at [798, 294] on input "0" at bounding box center [820, 286] width 98 height 24
type input "7"
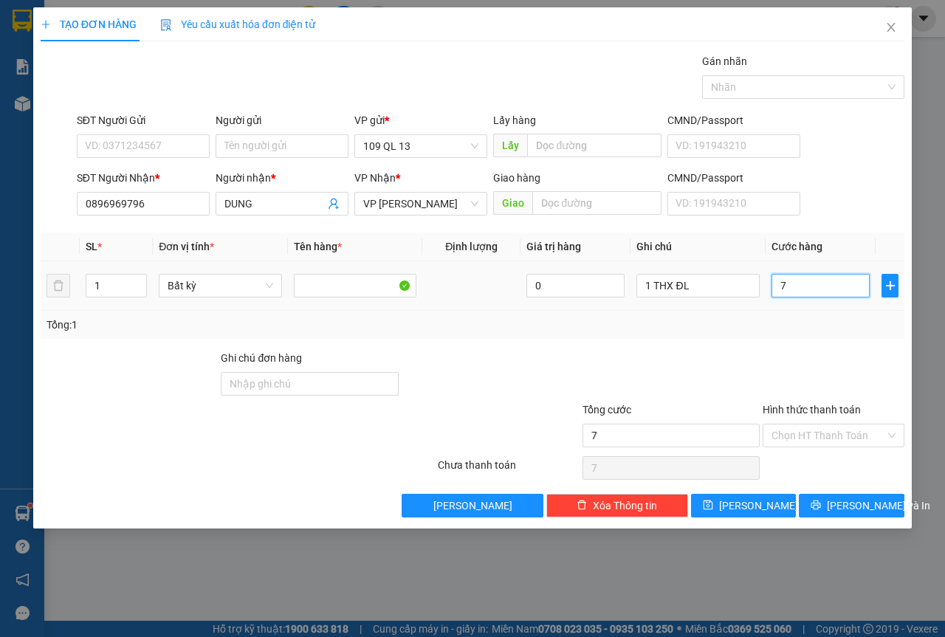
type input "70"
type input "70.000"
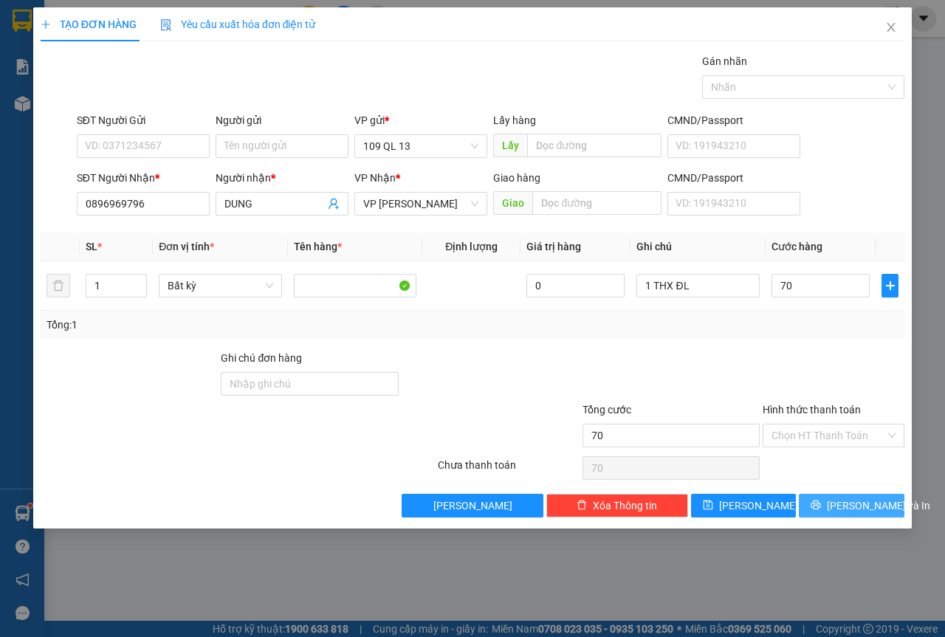
type input "70.000"
click at [821, 503] on icon "printer" at bounding box center [815, 505] width 10 height 10
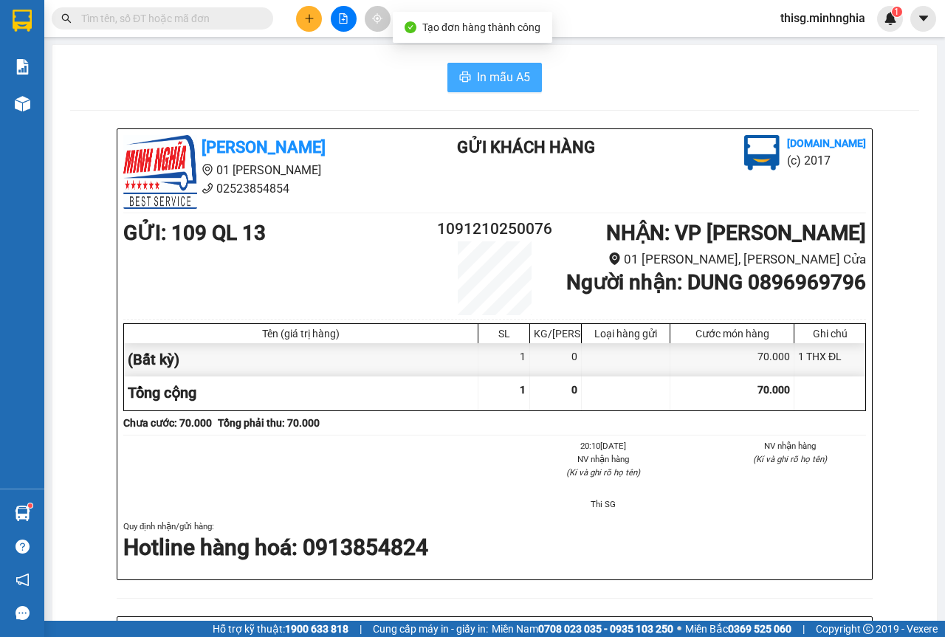
click at [493, 82] on span "In mẫu A5" at bounding box center [503, 77] width 53 height 18
click at [520, 78] on span "In mẫu A5" at bounding box center [503, 77] width 53 height 18
click at [631, 82] on div "In mẫu A5" at bounding box center [494, 78] width 849 height 30
click at [508, 89] on button "In mẫu A5" at bounding box center [494, 78] width 94 height 30
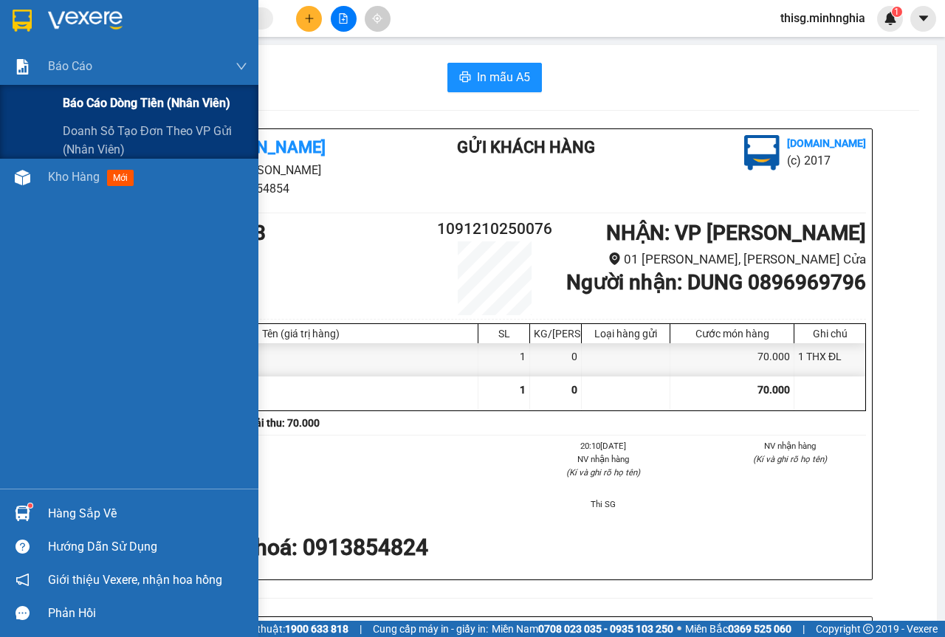
click at [69, 90] on div "Báo cáo dòng tiền (nhân viên)" at bounding box center [155, 103] width 184 height 37
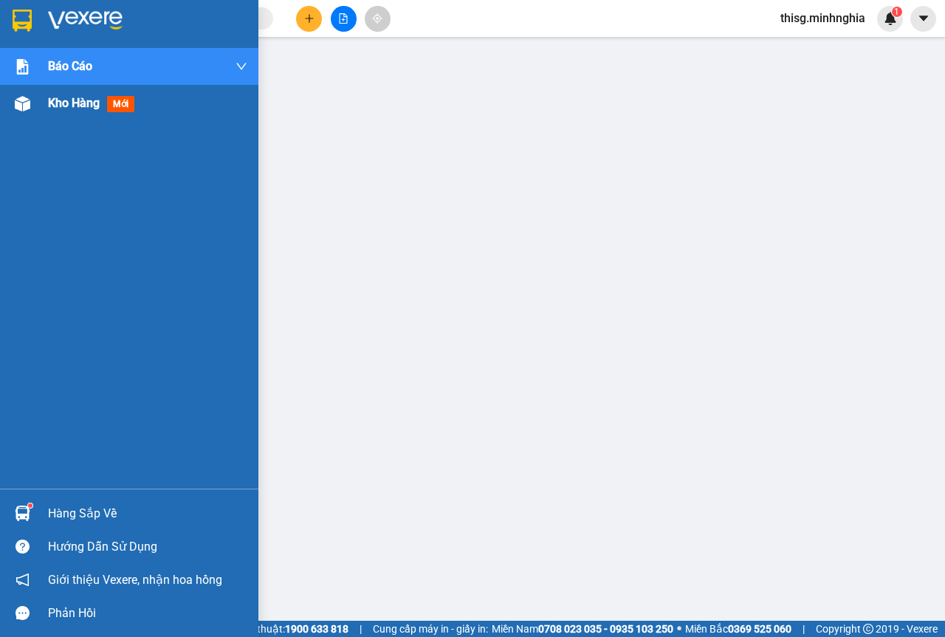
click at [24, 110] on img at bounding box center [22, 103] width 15 height 15
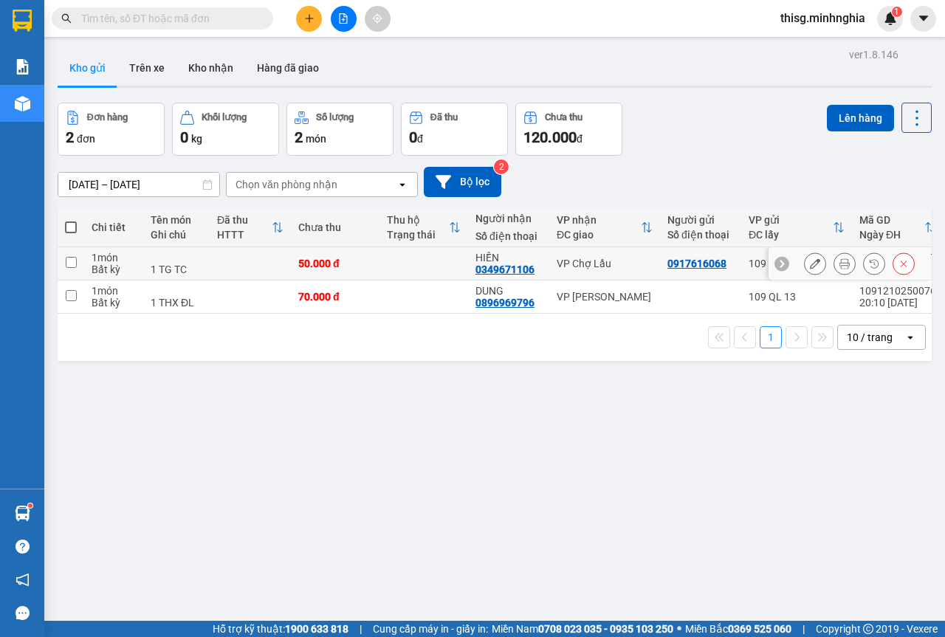
click at [584, 269] on div "VP Chợ Lầu" at bounding box center [604, 264] width 96 height 12
checkbox input "true"
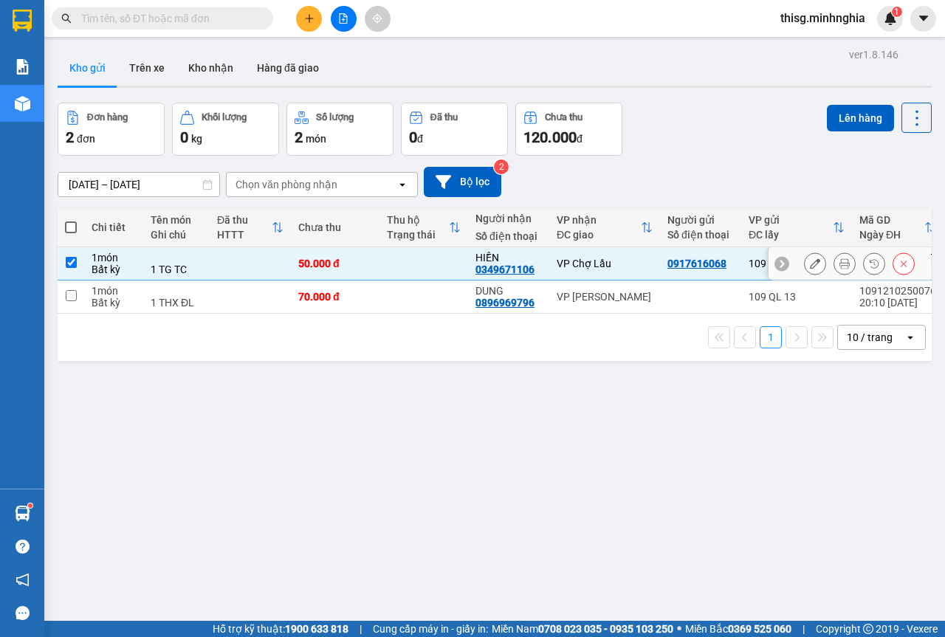
click at [587, 291] on div "VP [PERSON_NAME]" at bounding box center [604, 297] width 96 height 12
checkbox input "true"
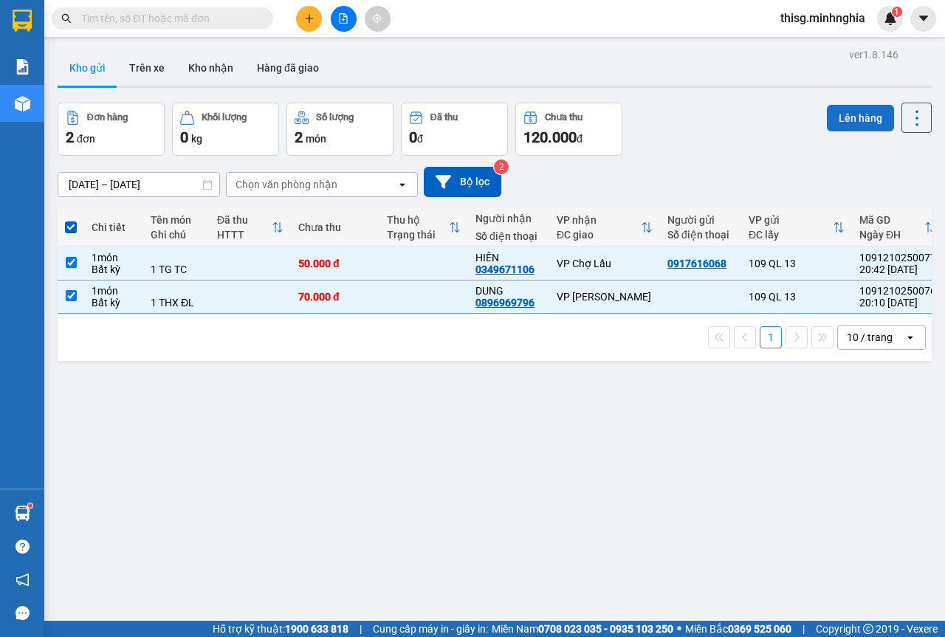
click at [873, 111] on button "Lên hàng" at bounding box center [859, 118] width 67 height 27
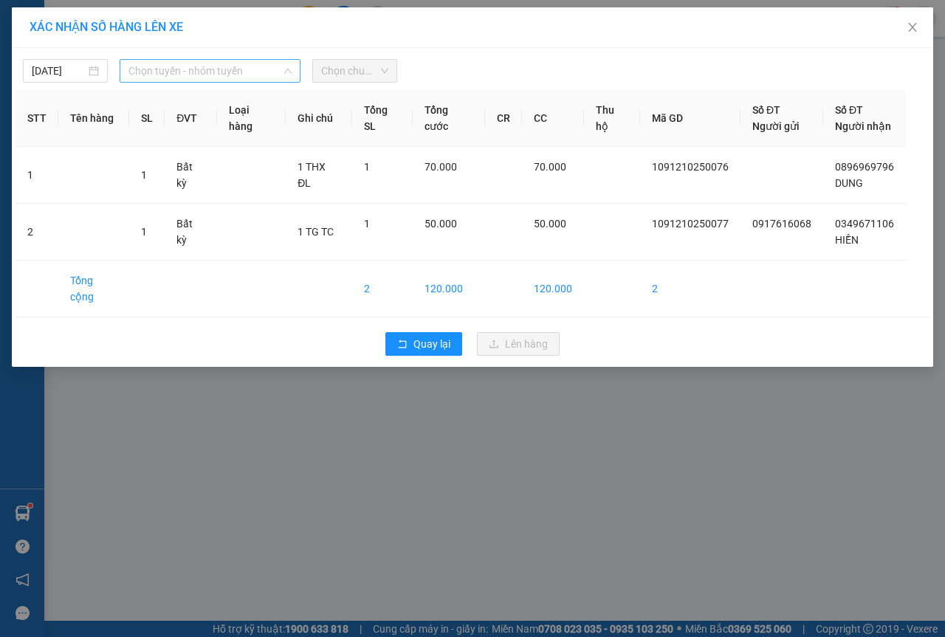
click at [214, 71] on span "Chọn tuyến - nhóm tuyến" at bounding box center [209, 71] width 163 height 22
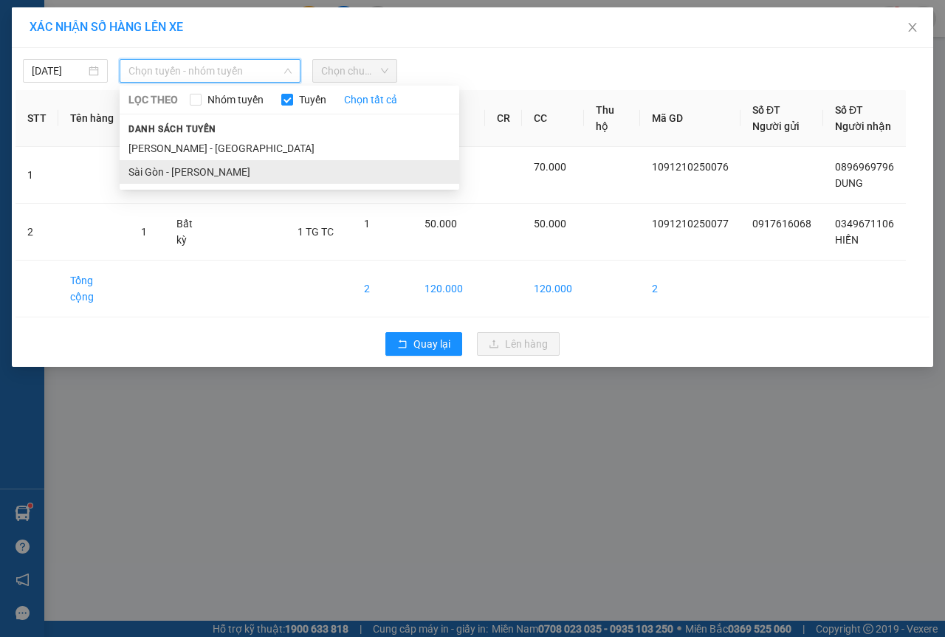
click at [203, 179] on li "Sài Gòn - [PERSON_NAME]" at bounding box center [289, 172] width 339 height 24
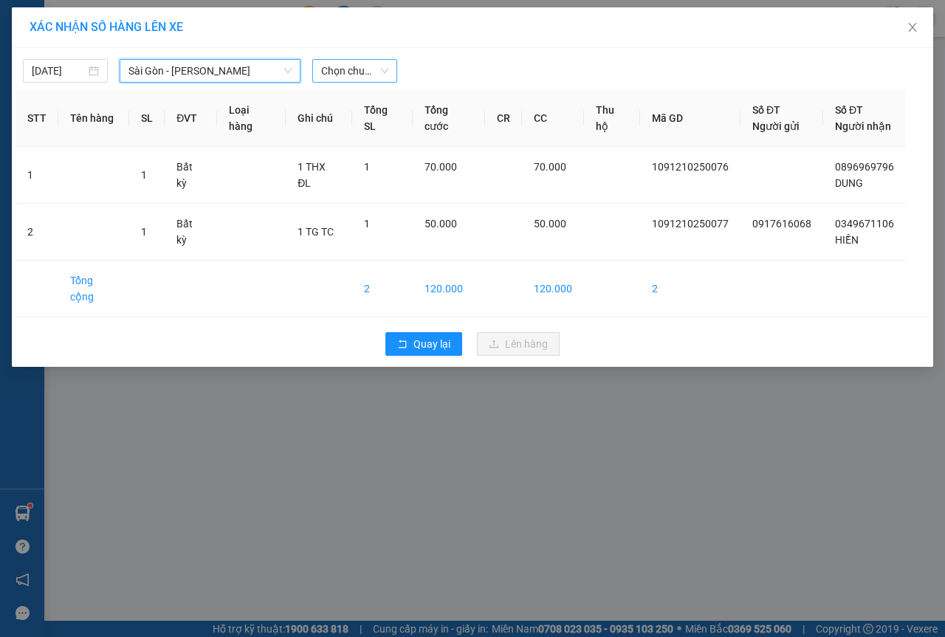
click at [347, 67] on span "Chọn chuyến" at bounding box center [354, 71] width 67 height 22
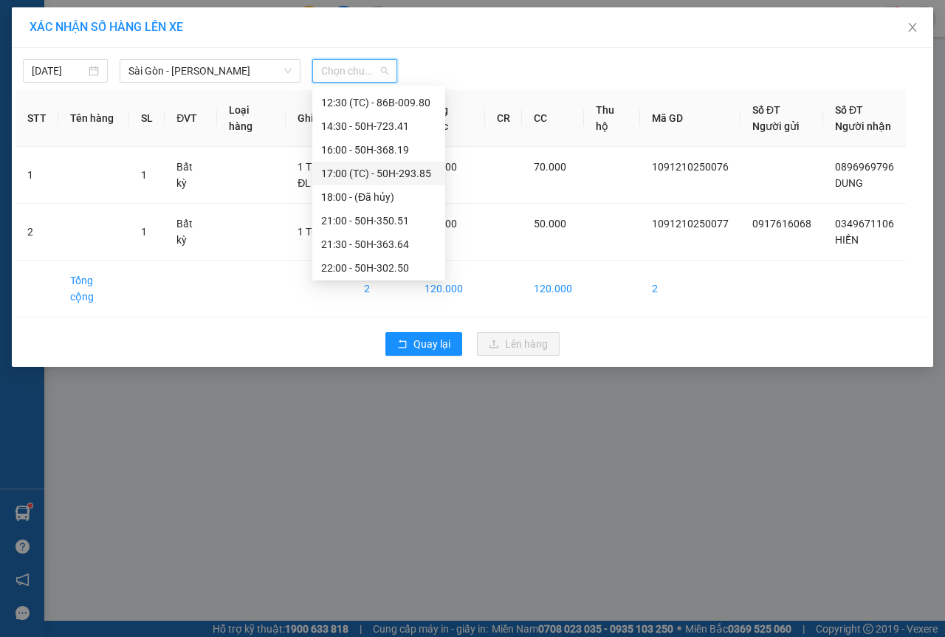
scroll to position [165, 0]
click at [368, 175] on div "17:00 (TC) - 50H-293.85" at bounding box center [378, 171] width 115 height 16
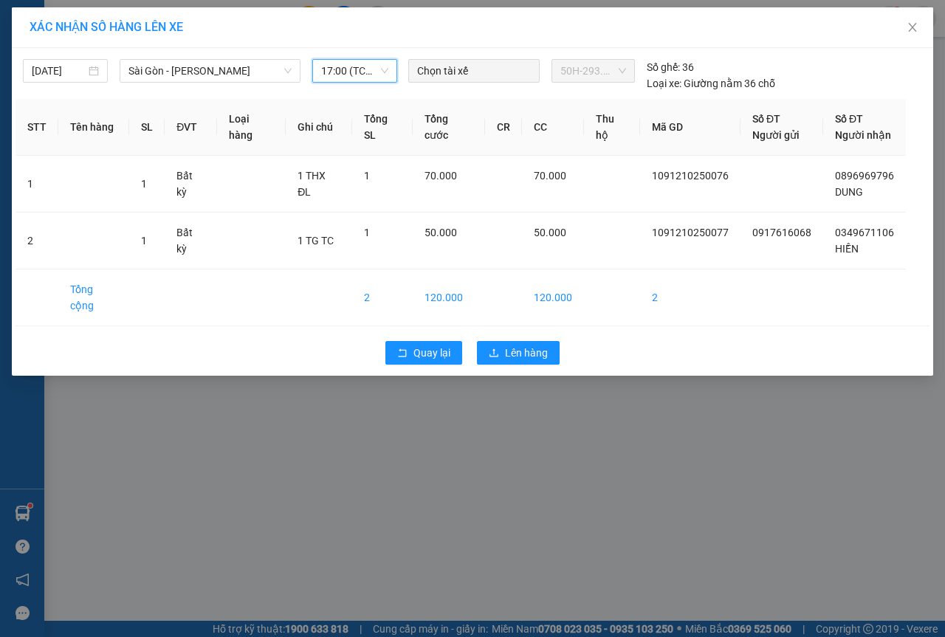
click at [365, 75] on span "17:00 (TC) - 50H-293.85" at bounding box center [354, 71] width 67 height 22
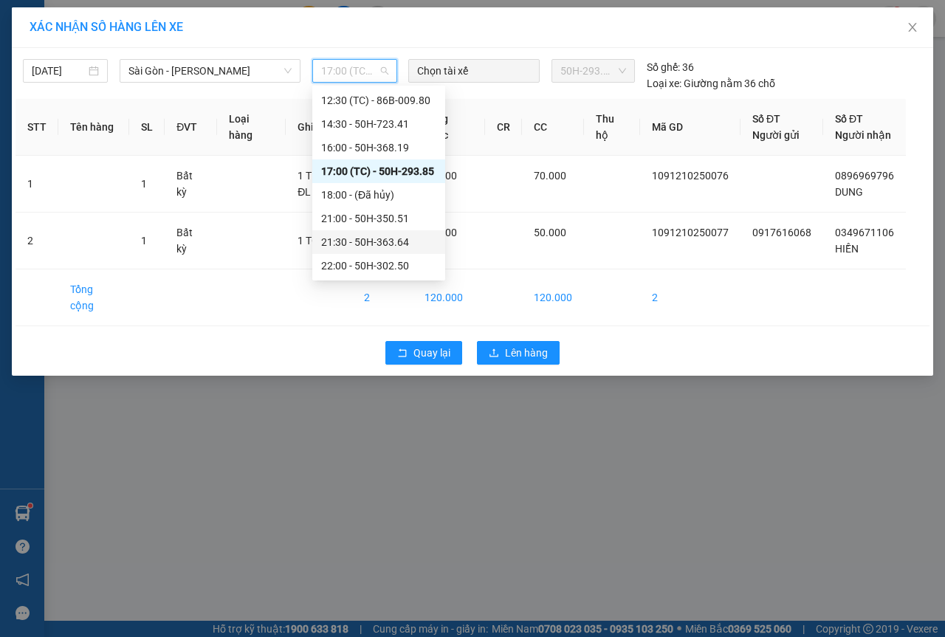
click at [345, 246] on div "21:30 - 50H-363.64" at bounding box center [378, 242] width 115 height 16
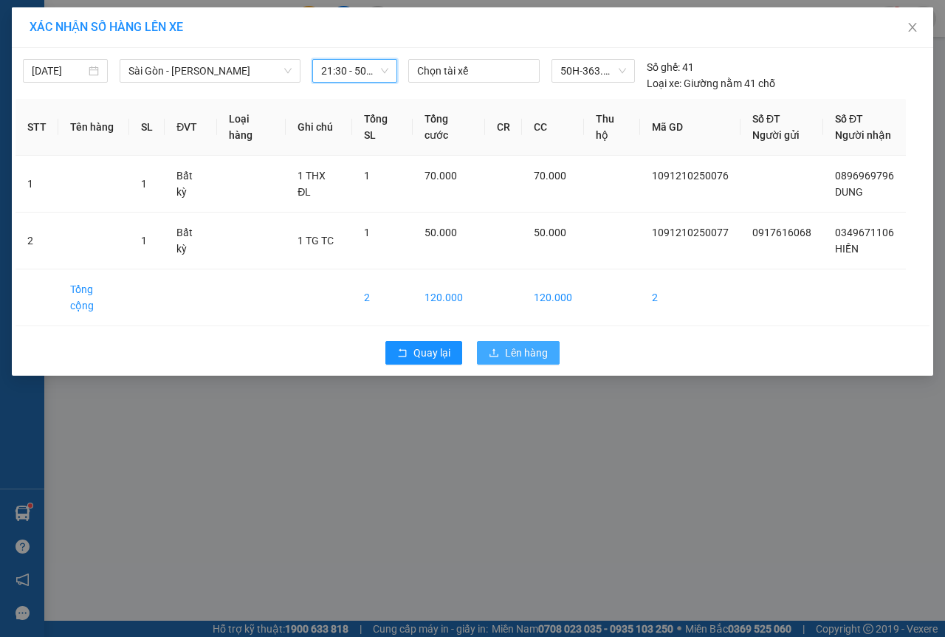
click at [502, 341] on button "Lên hàng" at bounding box center [518, 353] width 83 height 24
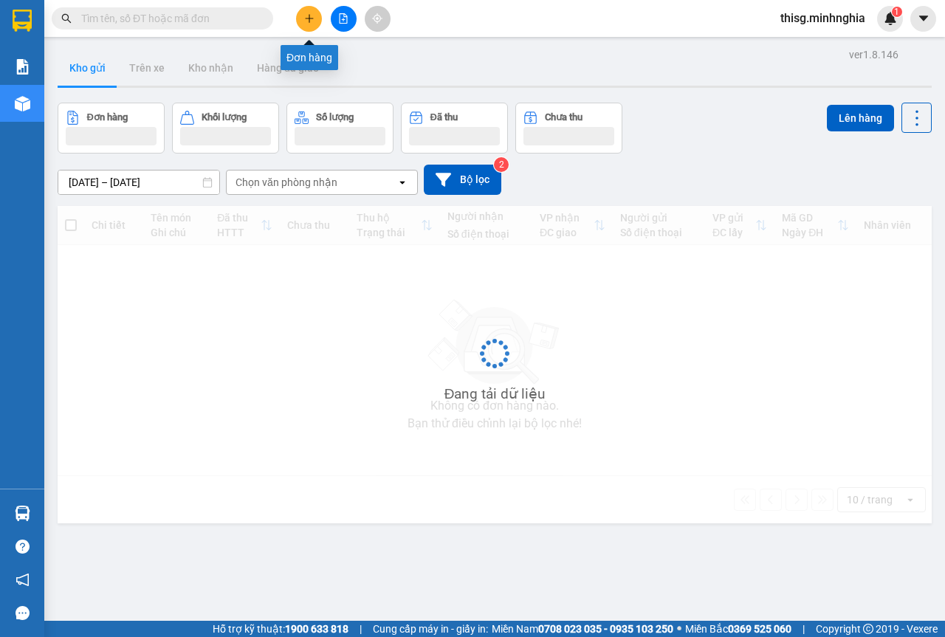
click at [308, 14] on icon "plus" at bounding box center [309, 18] width 10 height 10
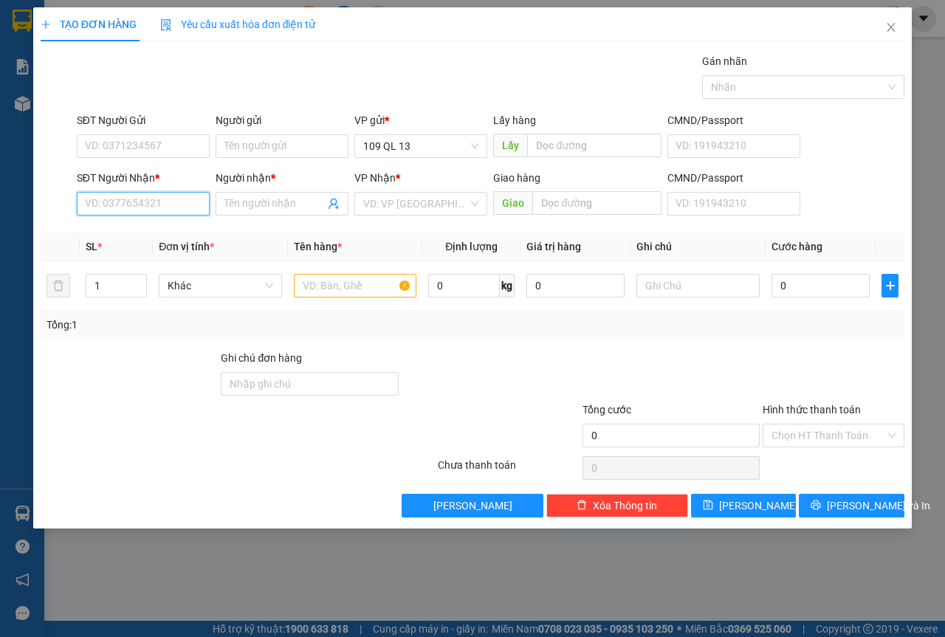
click at [137, 207] on input "SĐT Người Nhận *" at bounding box center [143, 204] width 133 height 24
click at [181, 235] on div "0947703990 - GÁI CU" at bounding box center [143, 233] width 115 height 16
type input "0947703990"
type input "GÁI CU"
type input "0947703990"
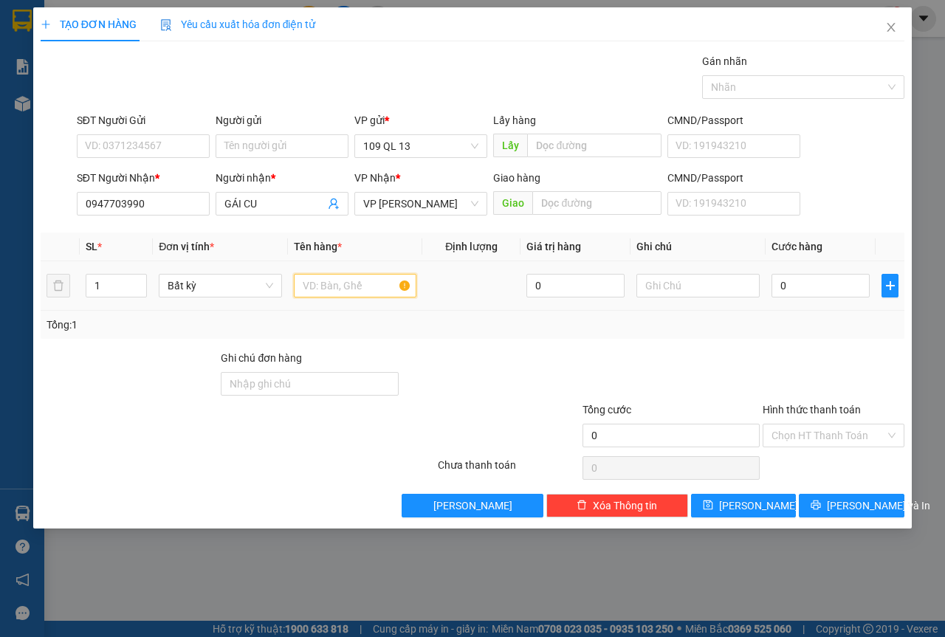
drag, startPoint x: 343, startPoint y: 280, endPoint x: 417, endPoint y: 280, distance: 73.8
click at [344, 280] on input "text" at bounding box center [355, 286] width 123 height 24
click at [661, 278] on input "text" at bounding box center [697, 286] width 123 height 24
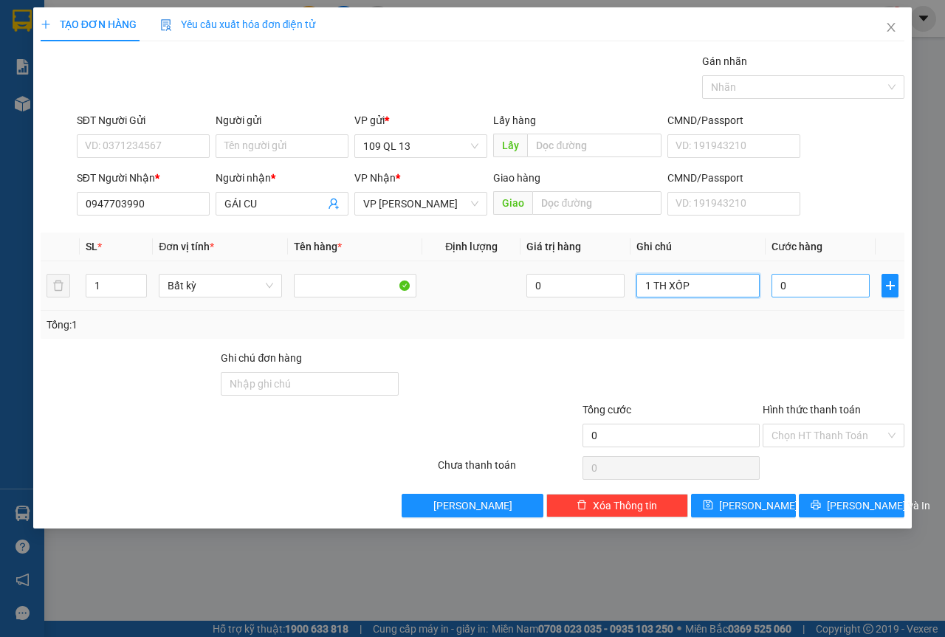
type input "1 TH XỐP"
click at [801, 282] on input "0" at bounding box center [820, 286] width 98 height 24
type input "3"
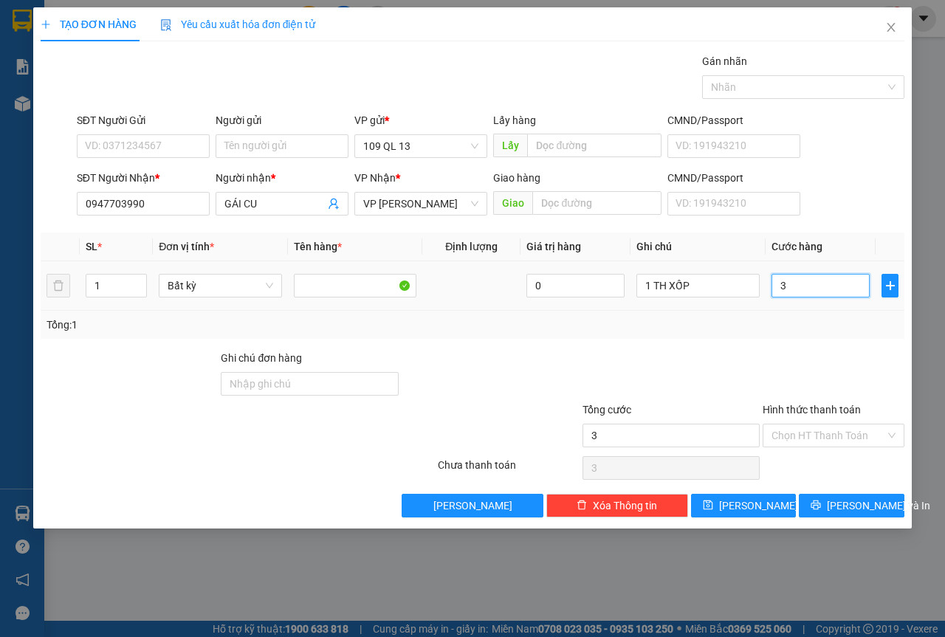
type input "30"
type input "30.000"
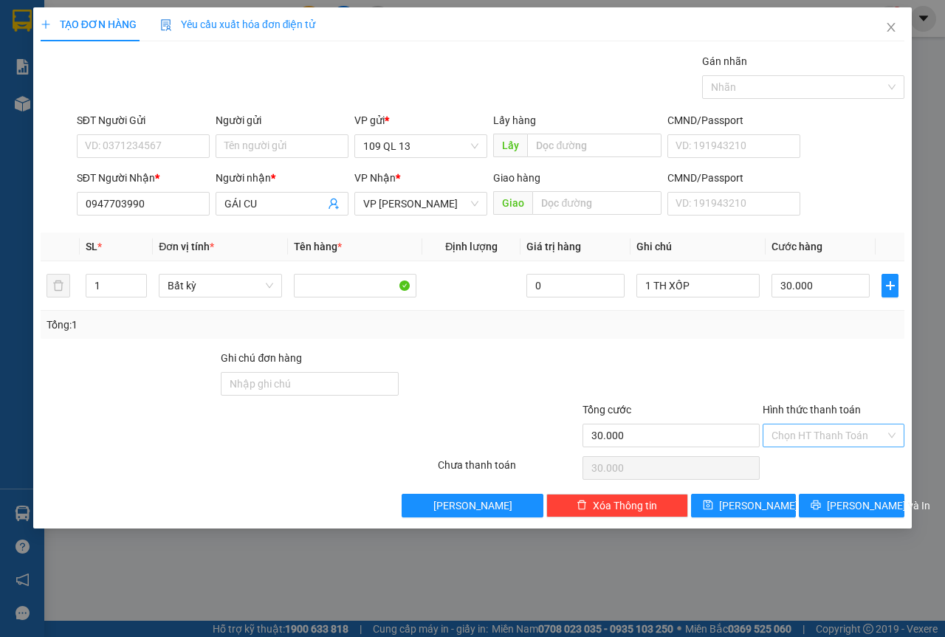
click at [790, 433] on input "Hình thức thanh toán" at bounding box center [828, 435] width 114 height 22
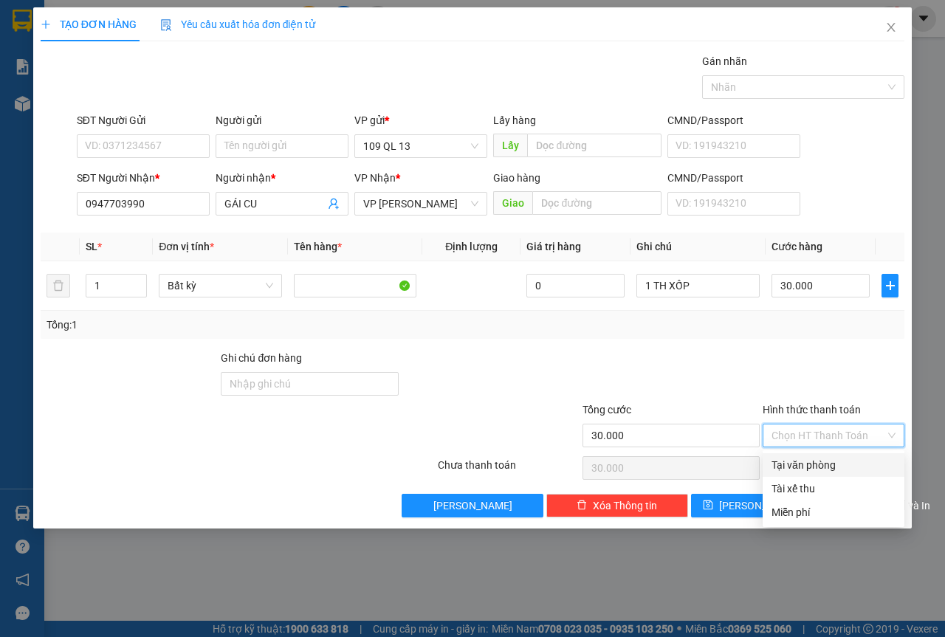
click at [790, 458] on div "Tại văn phòng" at bounding box center [833, 465] width 124 height 16
type input "0"
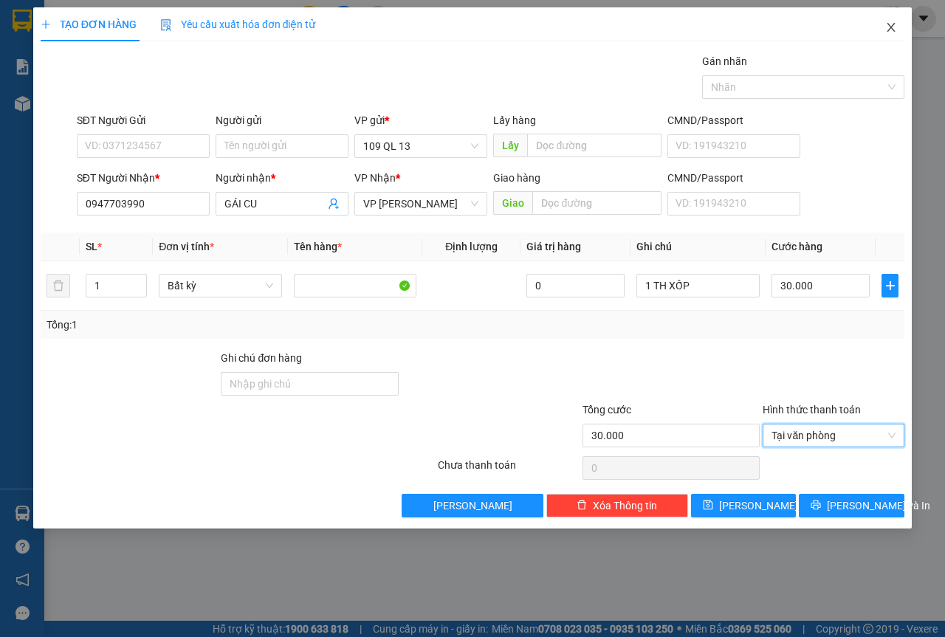
drag, startPoint x: 891, startPoint y: 33, endPoint x: 579, endPoint y: 35, distance: 311.4
click at [891, 32] on icon "close" at bounding box center [891, 27] width 12 height 12
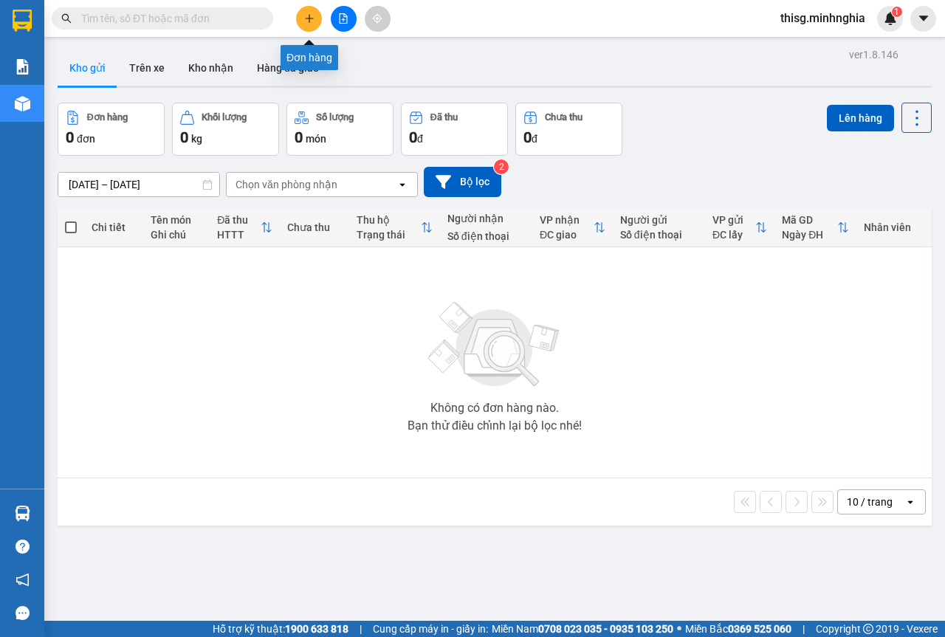
click at [313, 27] on button at bounding box center [309, 19] width 26 height 26
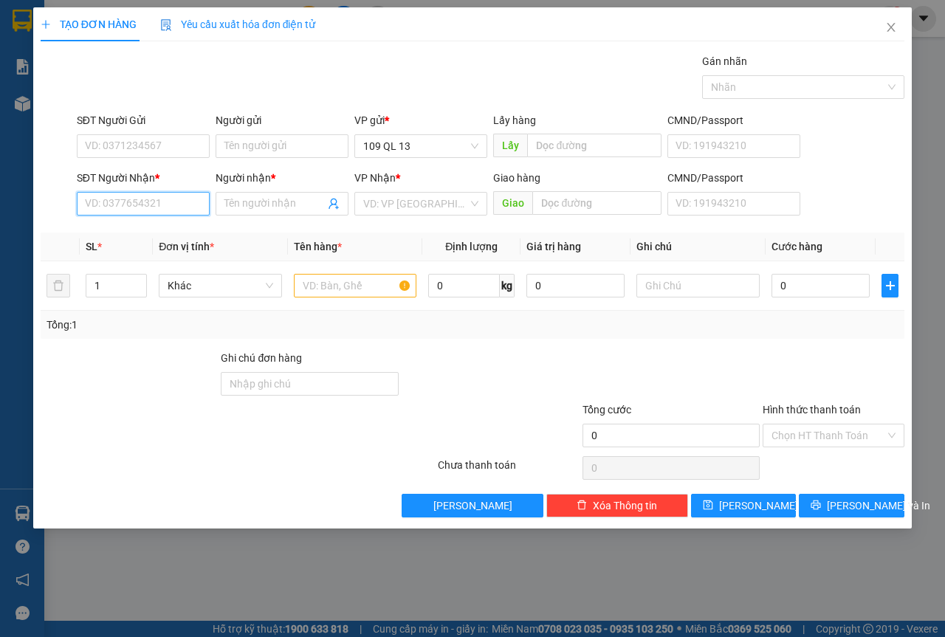
click at [128, 203] on input "SĐT Người Nhận *" at bounding box center [143, 204] width 133 height 24
click at [156, 235] on div "0947703990 - GÁI CU" at bounding box center [143, 233] width 115 height 16
type input "0947703990"
type input "GÁI CU"
type input "0947703990"
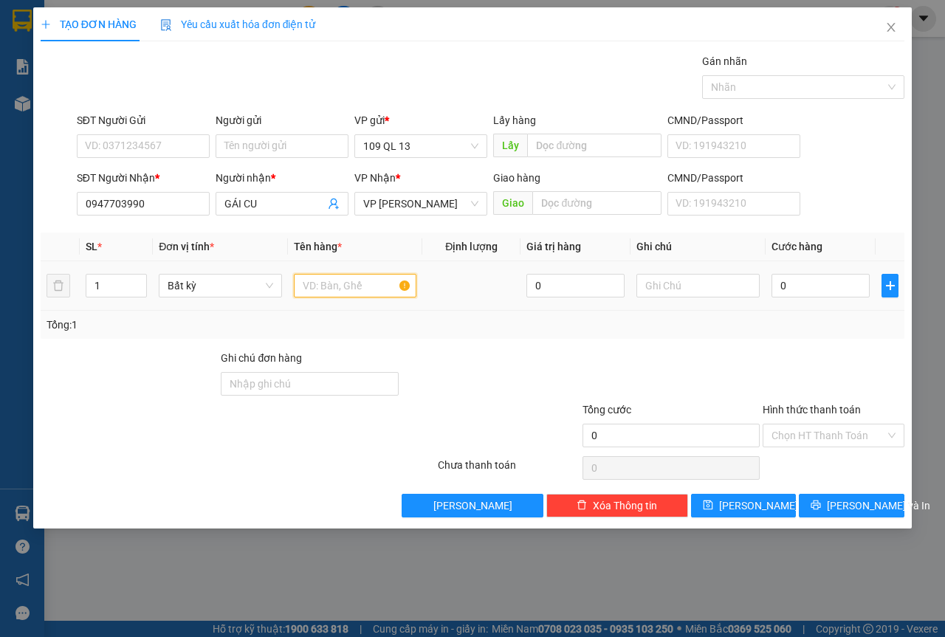
click at [337, 289] on input "text" at bounding box center [355, 286] width 123 height 24
click at [658, 279] on input "text" at bounding box center [697, 286] width 123 height 24
type input "1 TH XỐP"
click at [801, 451] on div "Hình thức thanh toán Chọn HT Thanh Toán" at bounding box center [833, 427] width 142 height 52
click at [808, 437] on input "Hình thức thanh toán" at bounding box center [828, 435] width 114 height 22
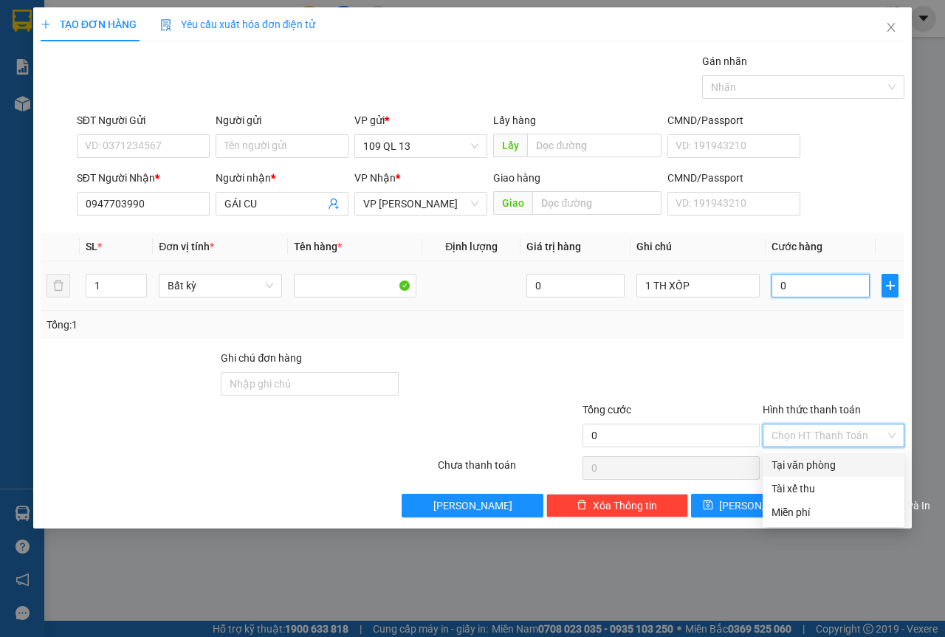
click at [810, 285] on input "0" at bounding box center [820, 286] width 98 height 24
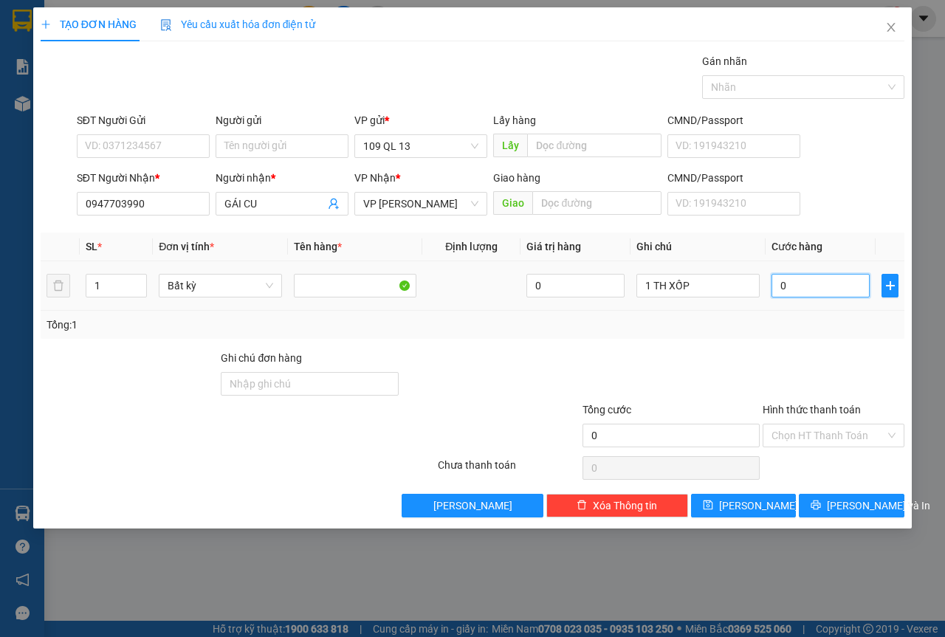
type input "3"
type input "30"
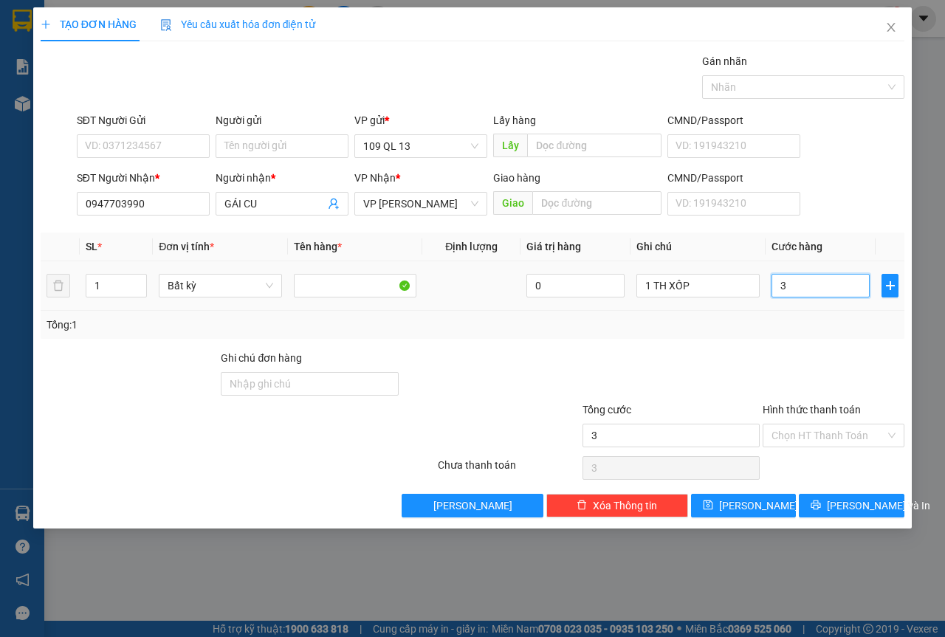
type input "30"
type input "30.000"
click at [857, 510] on span "[PERSON_NAME] và In" at bounding box center [877, 505] width 103 height 16
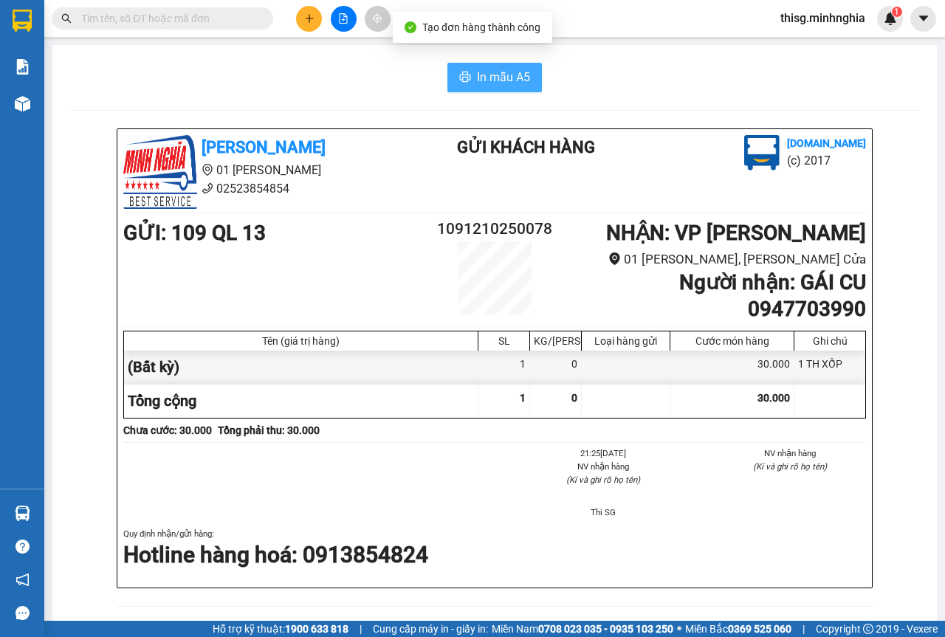
click at [470, 76] on button "In mẫu A5" at bounding box center [494, 78] width 94 height 30
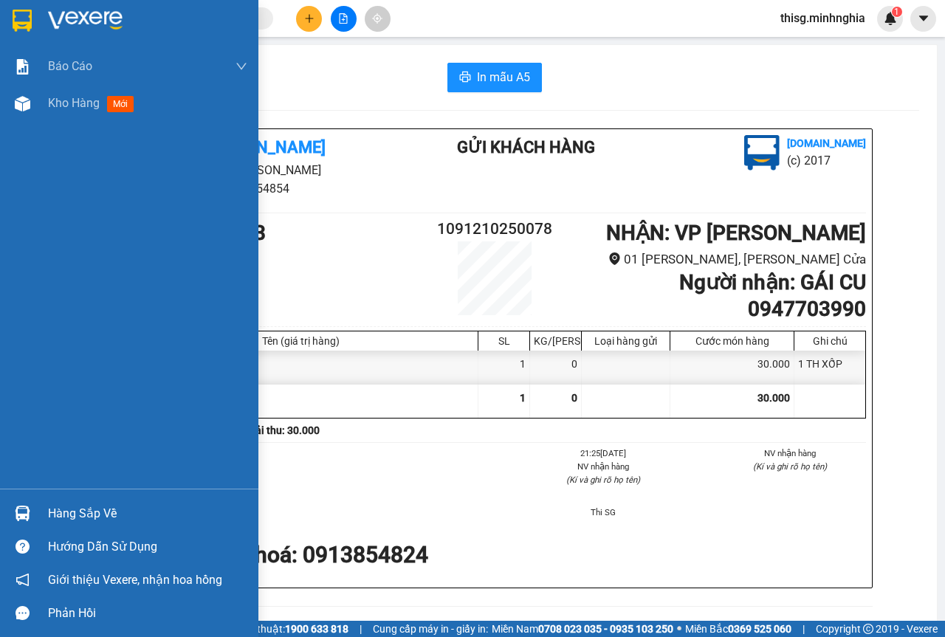
click at [44, 119] on div "Kho hàng mới" at bounding box center [129, 103] width 258 height 37
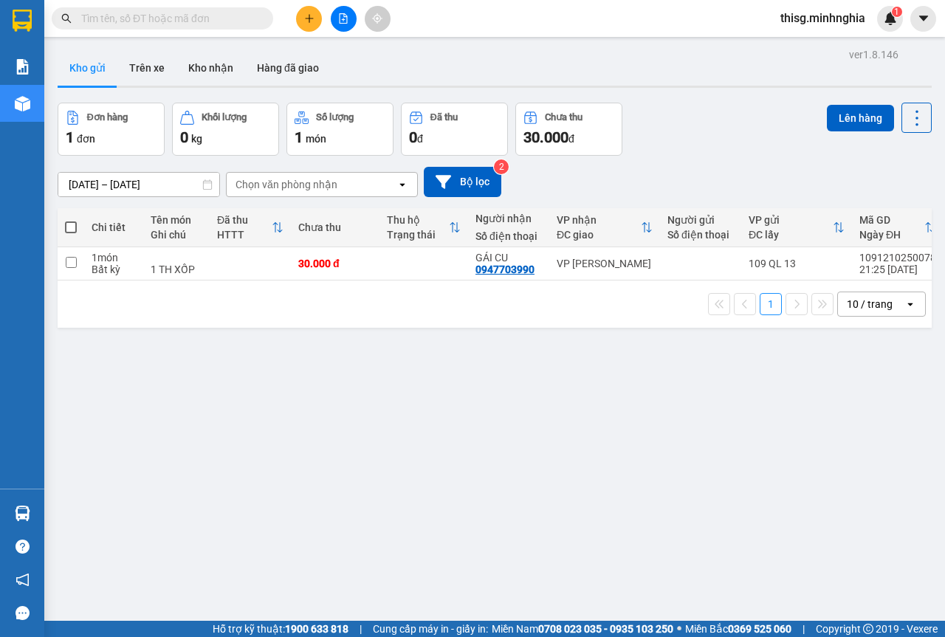
click at [297, 13] on button at bounding box center [309, 19] width 26 height 26
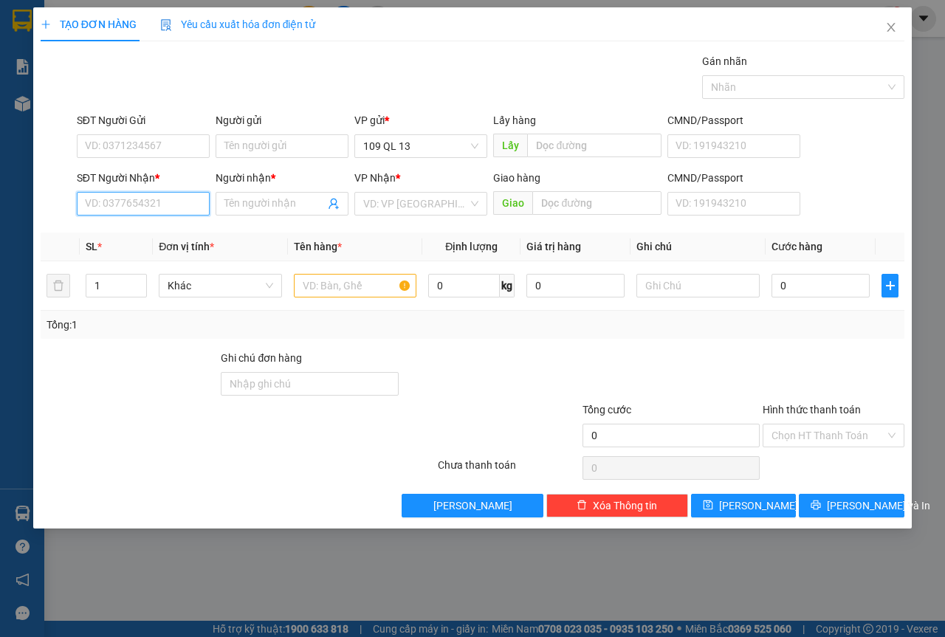
click at [148, 211] on input "SĐT Người Nhận *" at bounding box center [143, 204] width 133 height 24
click at [152, 201] on input "SĐT Người Nhận *" at bounding box center [143, 204] width 133 height 24
click at [152, 234] on div "0933324868 - BẢY" at bounding box center [143, 233] width 115 height 16
type input "0933324868"
type input "BẢY"
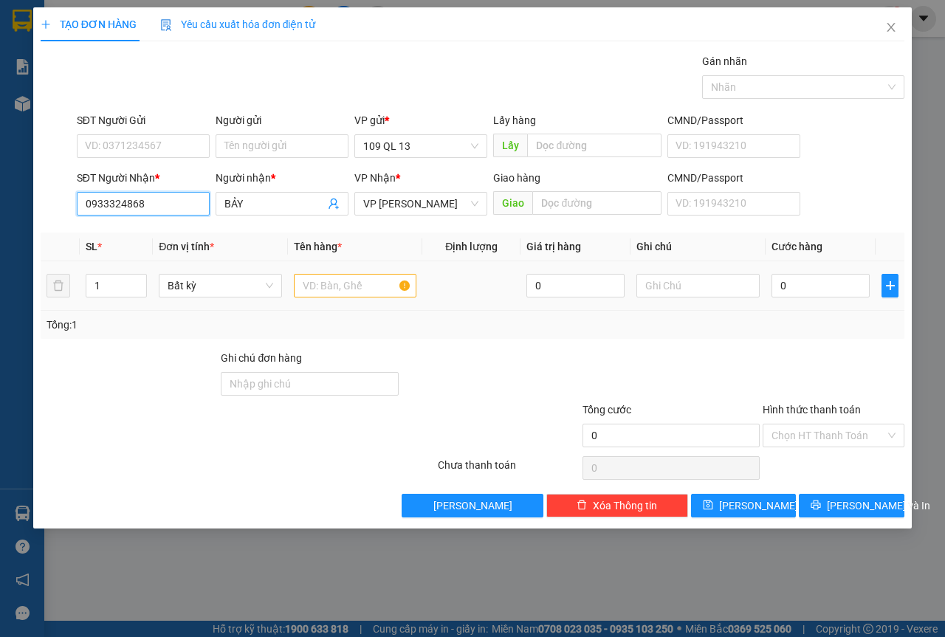
type input "0933324868"
click at [334, 279] on input "text" at bounding box center [355, 286] width 123 height 24
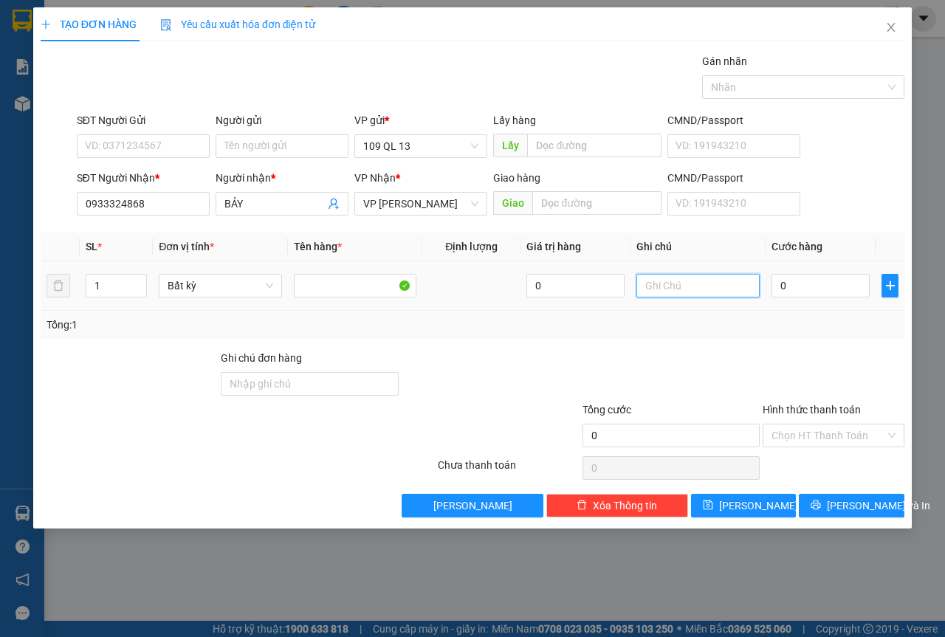
click at [654, 283] on input "text" at bounding box center [697, 286] width 123 height 24
type input "1 TH XỐP"
click at [801, 425] on input "Hình thức thanh toán" at bounding box center [828, 435] width 114 height 22
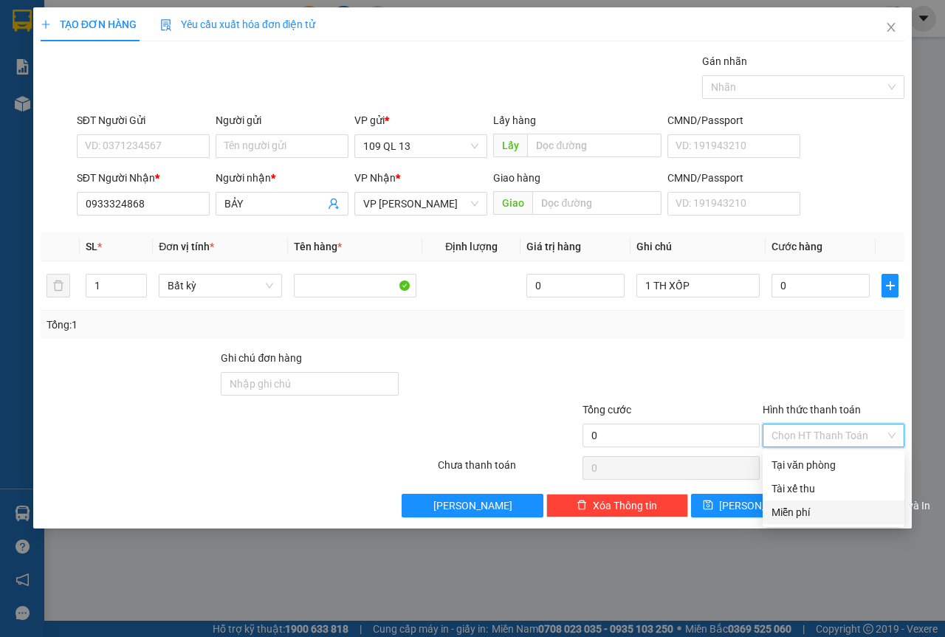
click at [791, 514] on div "Miễn phí" at bounding box center [833, 512] width 124 height 16
click at [821, 510] on icon "printer" at bounding box center [815, 505] width 10 height 10
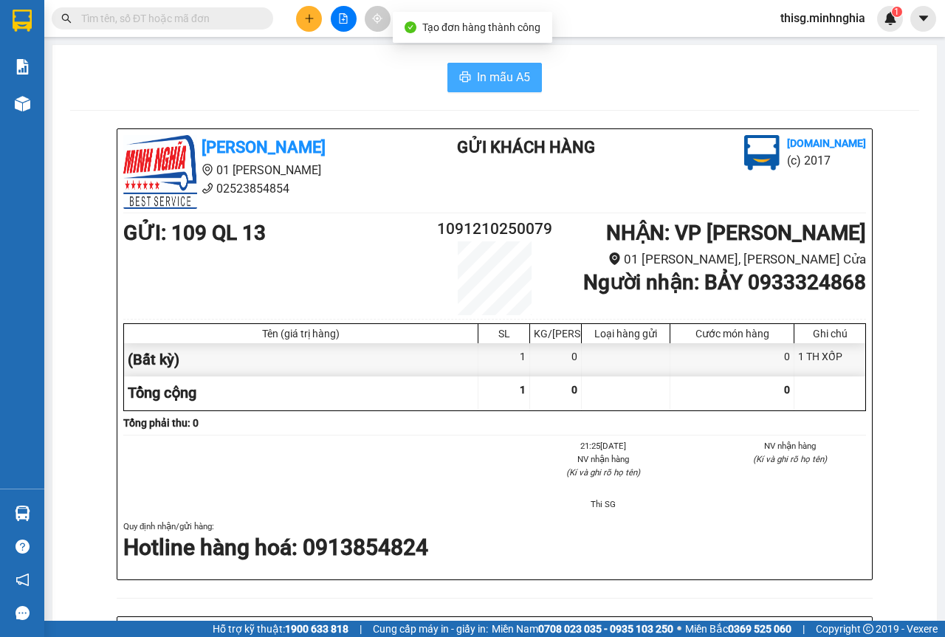
click at [497, 88] on button "In mẫu A5" at bounding box center [494, 78] width 94 height 30
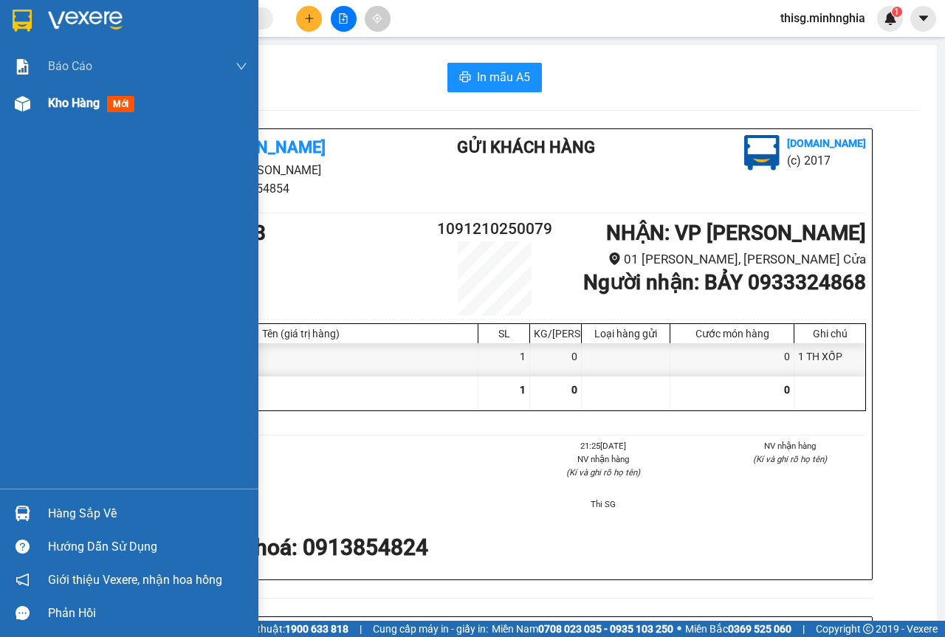
click at [81, 103] on span "Kho hàng" at bounding box center [74, 103] width 52 height 14
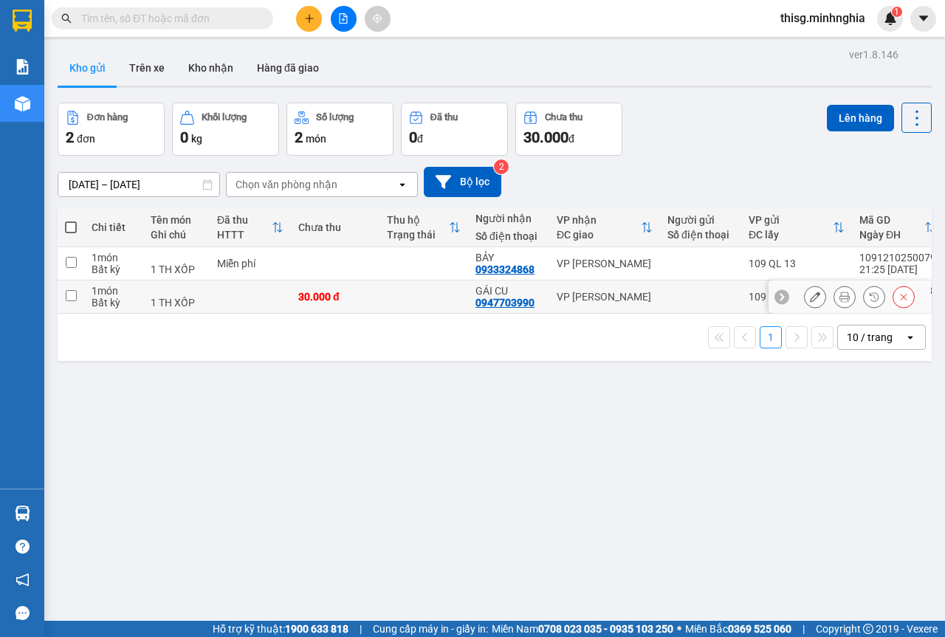
click at [454, 294] on td at bounding box center [423, 296] width 89 height 33
checkbox input "true"
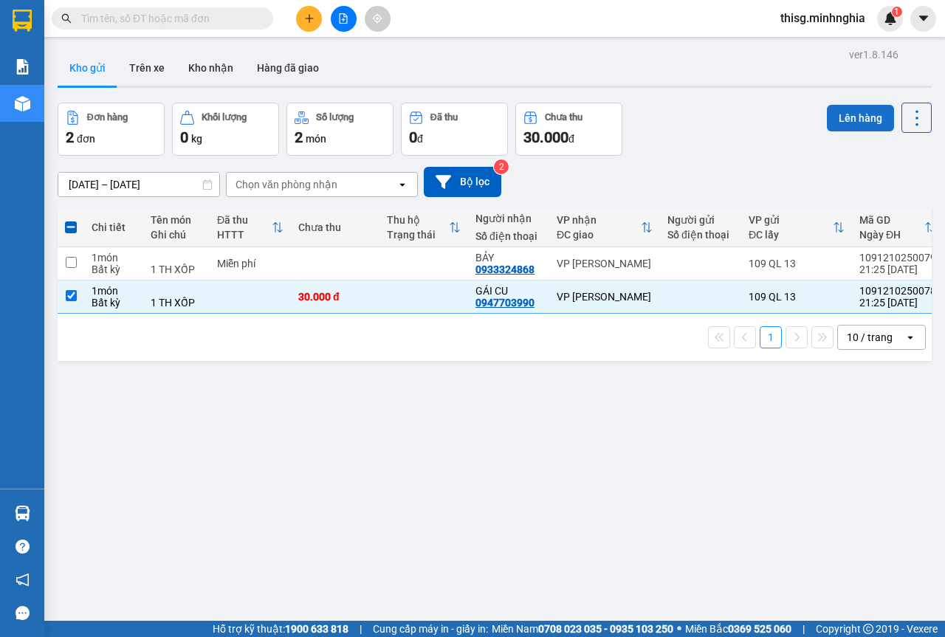
click at [850, 120] on button "Lên hàng" at bounding box center [859, 118] width 67 height 27
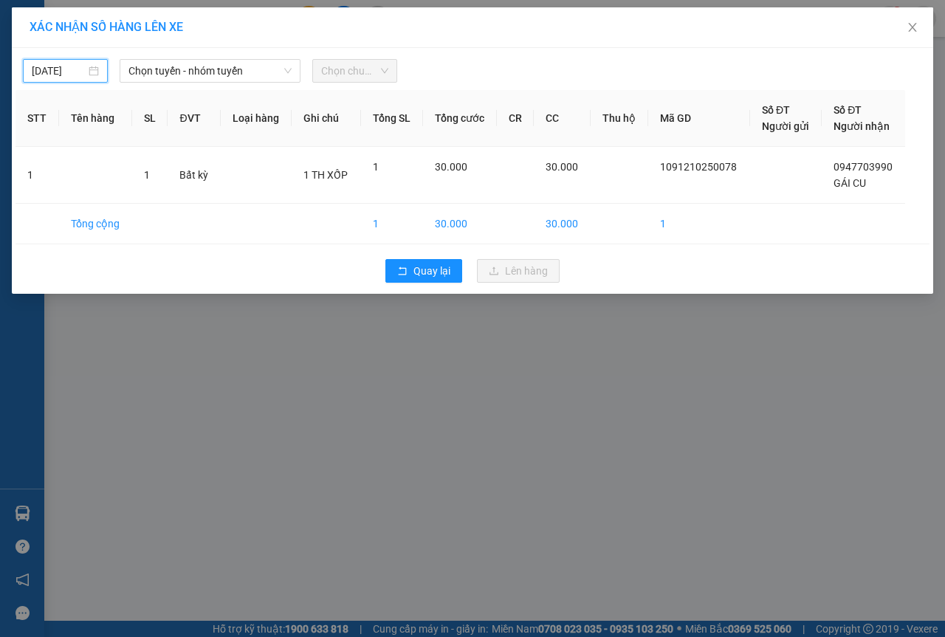
click at [53, 75] on input "[DATE]" at bounding box center [59, 71] width 54 height 16
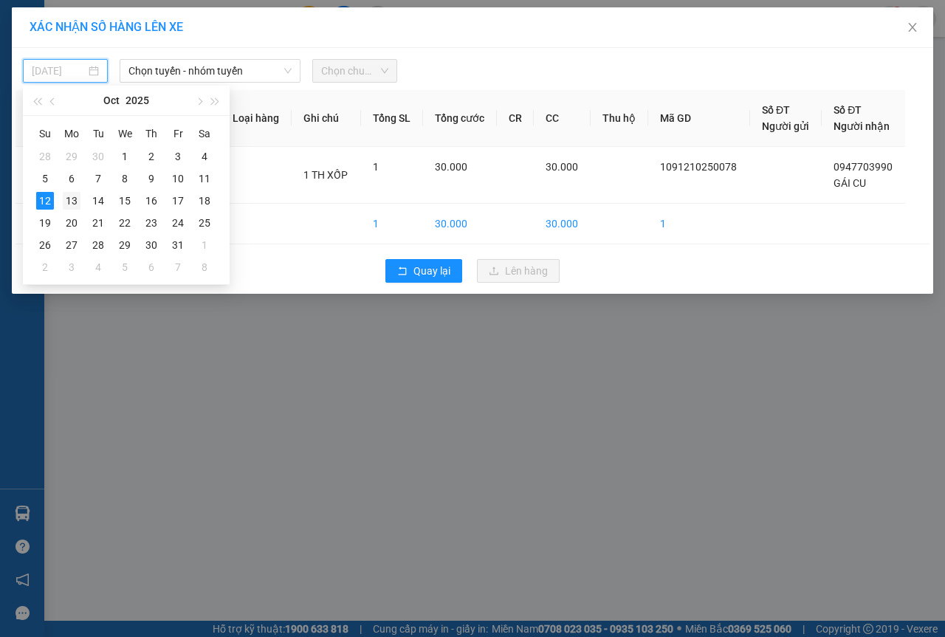
click at [75, 200] on div "13" at bounding box center [72, 201] width 18 height 18
type input "13/10/2025"
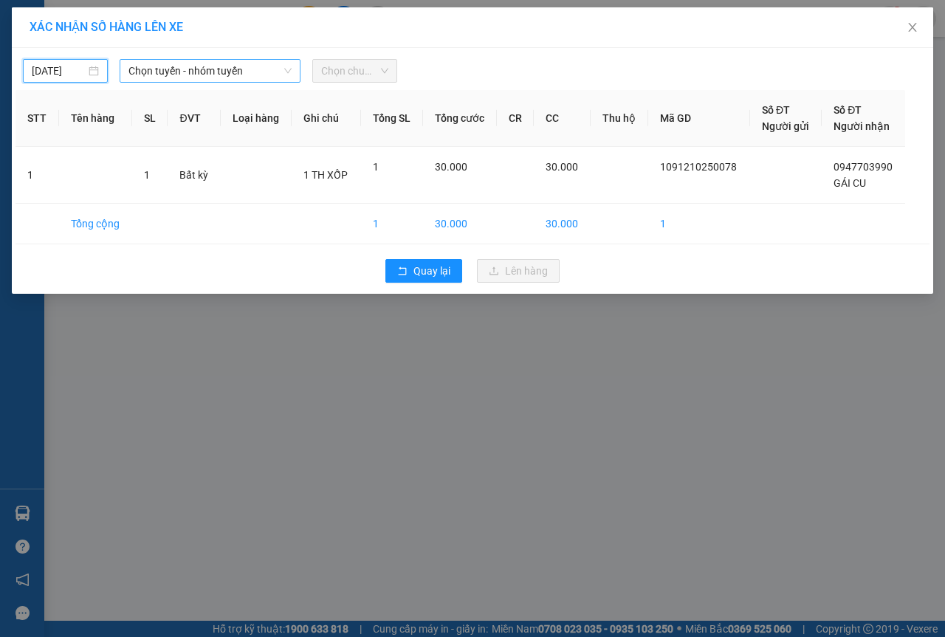
click at [149, 72] on span "Chọn tuyến - nhóm tuyến" at bounding box center [209, 71] width 163 height 22
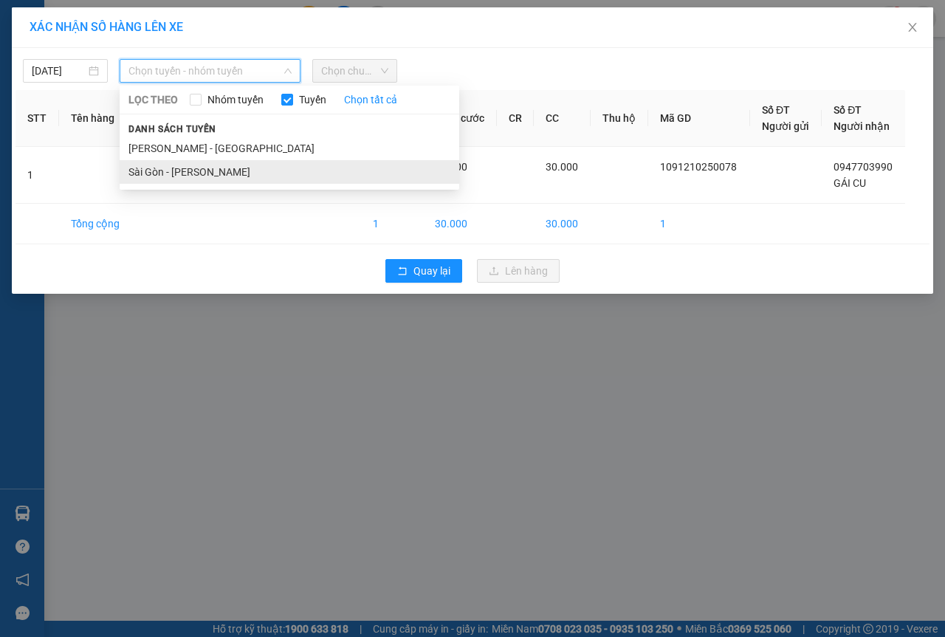
click at [161, 173] on li "Sài Gòn - [PERSON_NAME]" at bounding box center [289, 172] width 339 height 24
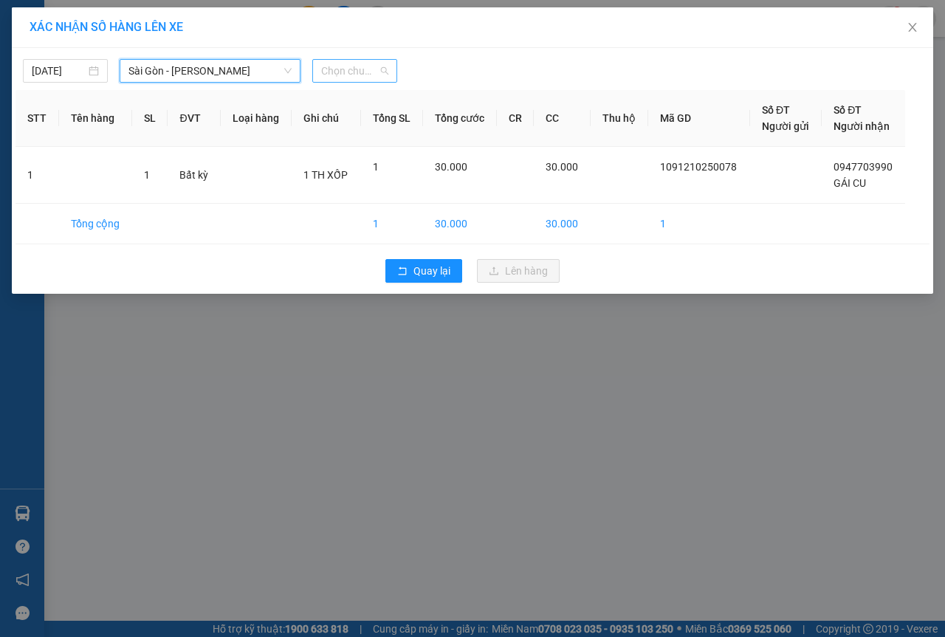
click at [322, 75] on span "Chọn chuyến" at bounding box center [354, 71] width 67 height 22
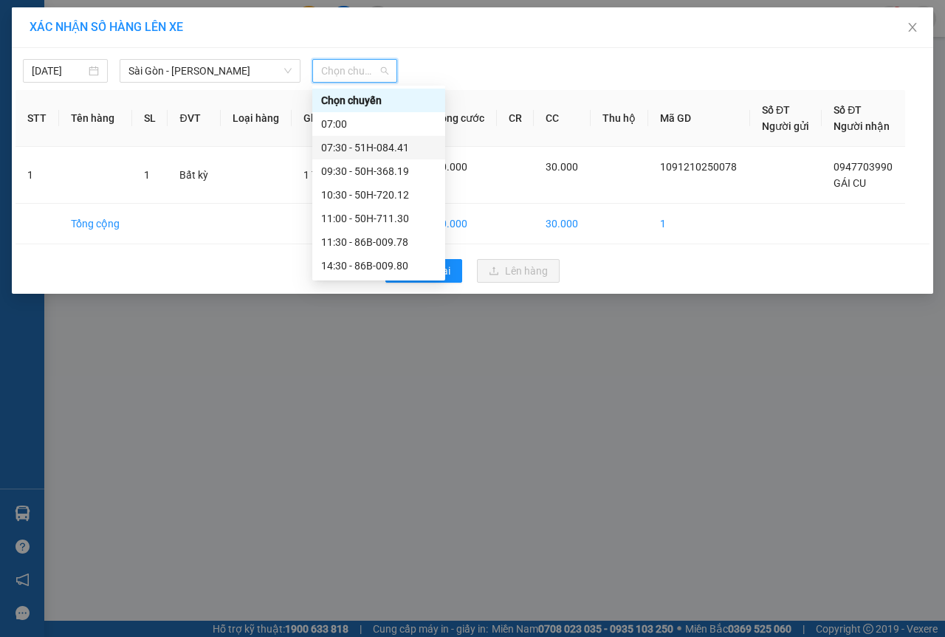
click at [344, 151] on div "07:30 - 51H-084.41" at bounding box center [378, 147] width 115 height 16
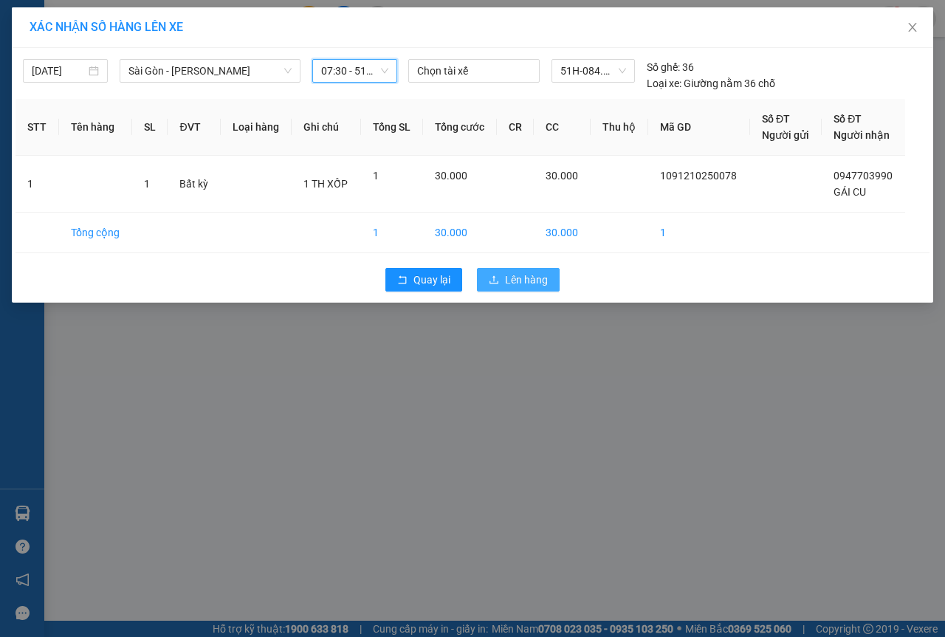
click at [539, 286] on span "Lên hàng" at bounding box center [526, 280] width 43 height 16
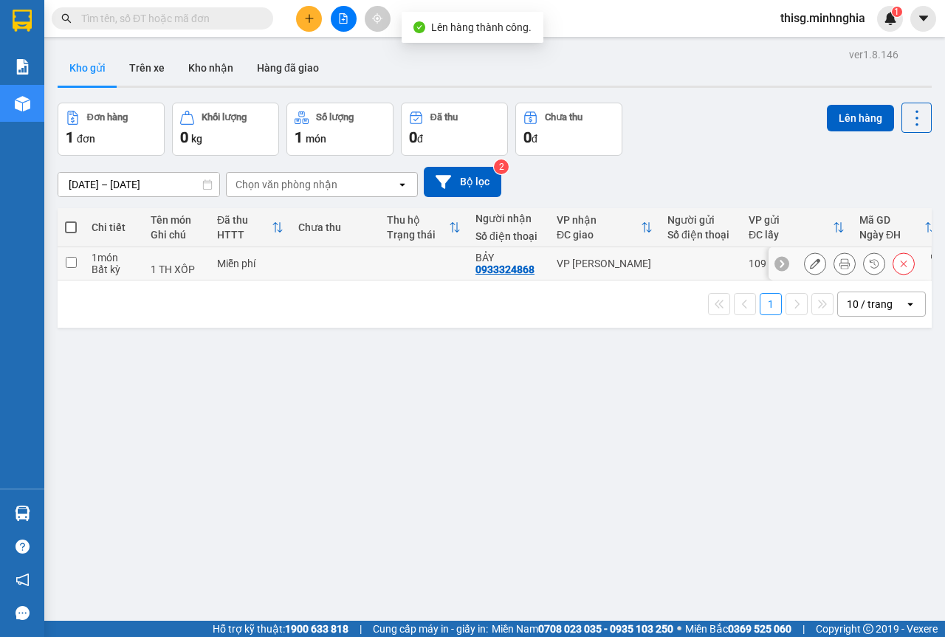
click at [407, 257] on td at bounding box center [423, 263] width 89 height 33
checkbox input "true"
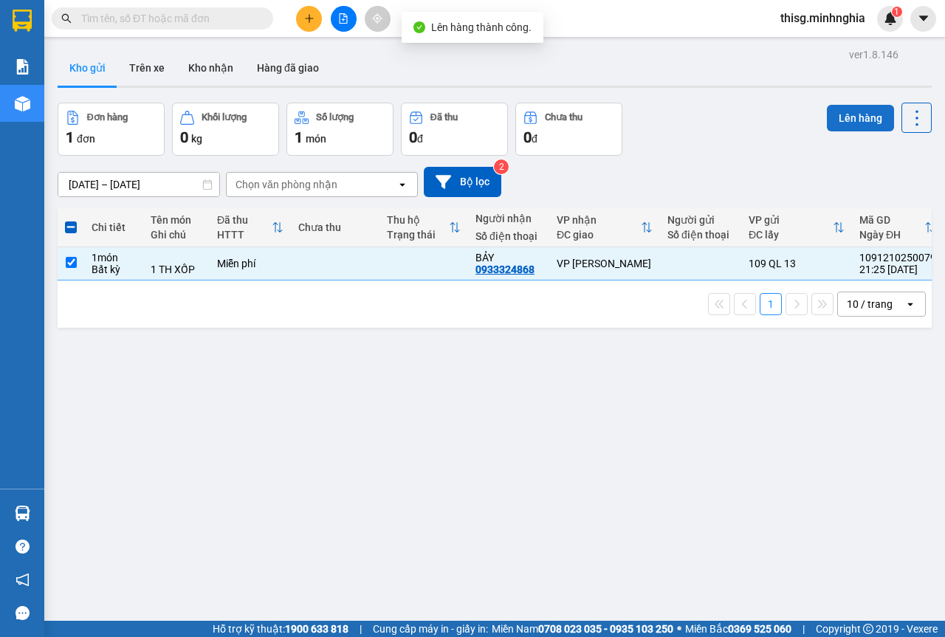
drag, startPoint x: 843, startPoint y: 134, endPoint x: 836, endPoint y: 125, distance: 12.1
click at [843, 132] on div "Lên hàng" at bounding box center [878, 129] width 105 height 53
click at [832, 117] on button "Lên hàng" at bounding box center [859, 118] width 67 height 27
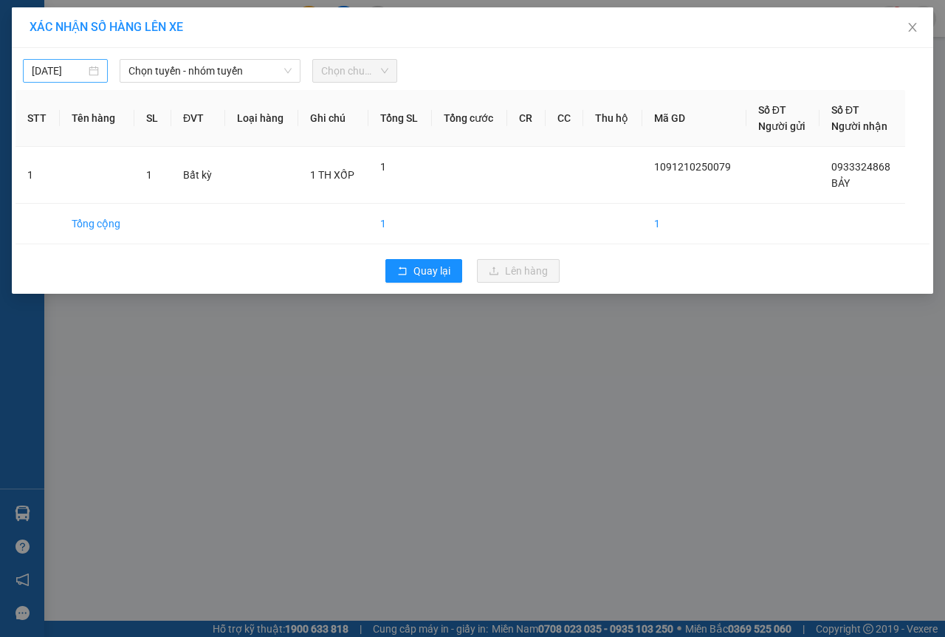
click at [54, 72] on input "[DATE]" at bounding box center [59, 71] width 54 height 16
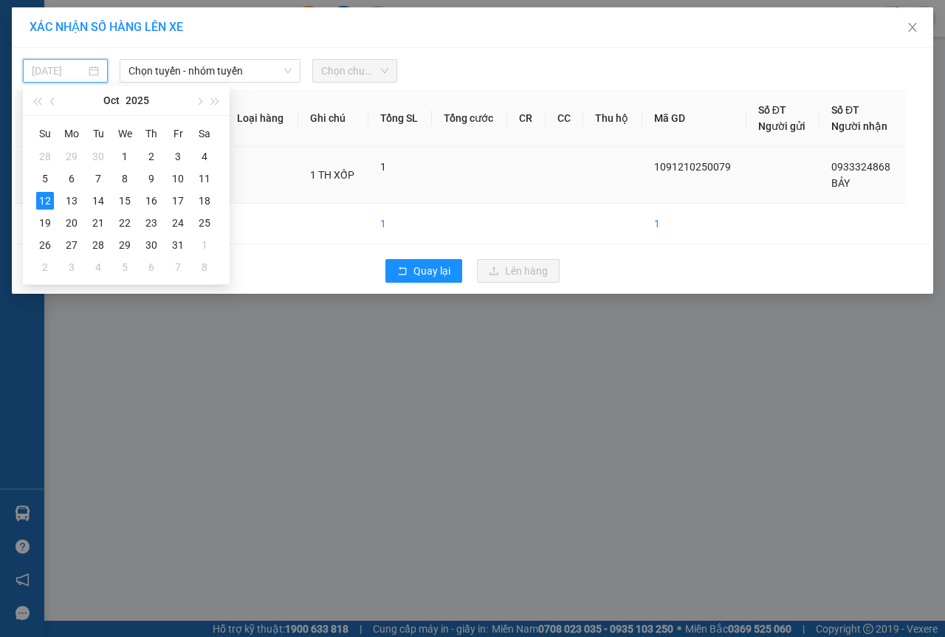
click at [70, 201] on div "13" at bounding box center [72, 201] width 18 height 18
type input "13/10/2025"
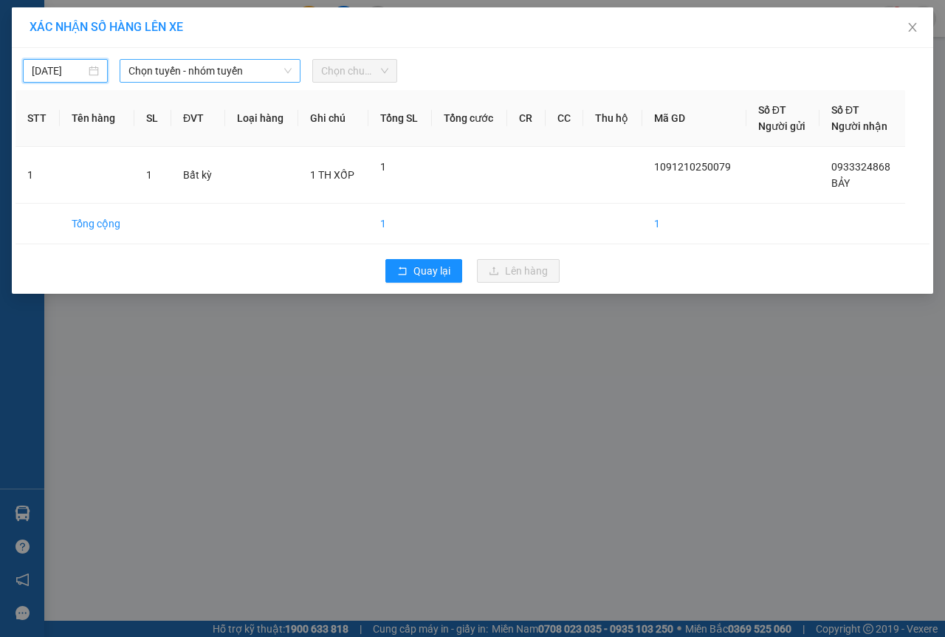
click at [216, 77] on span "Chọn tuyến - nhóm tuyến" at bounding box center [209, 71] width 163 height 22
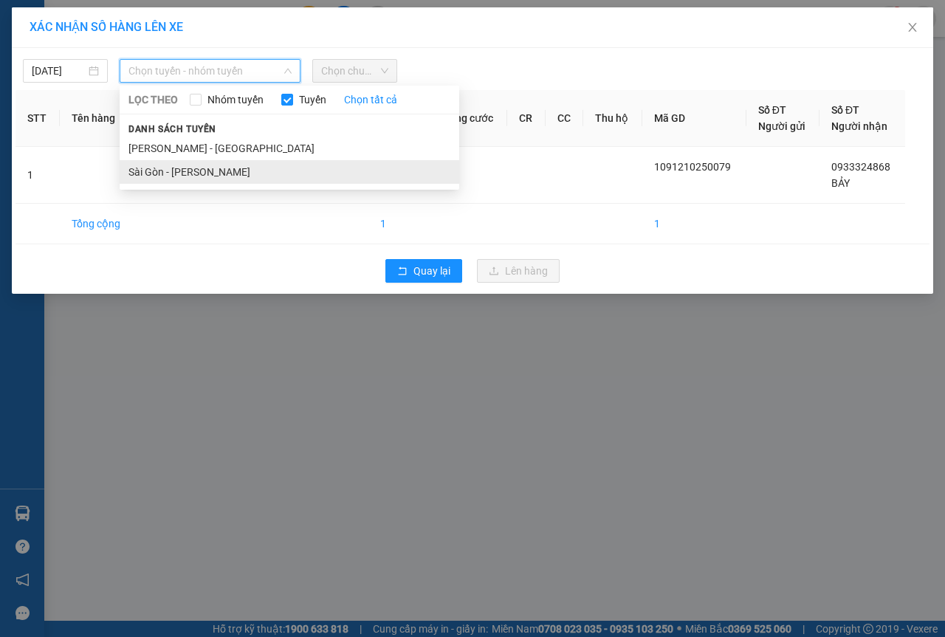
click at [163, 169] on li "Sài Gòn - [PERSON_NAME]" at bounding box center [289, 172] width 339 height 24
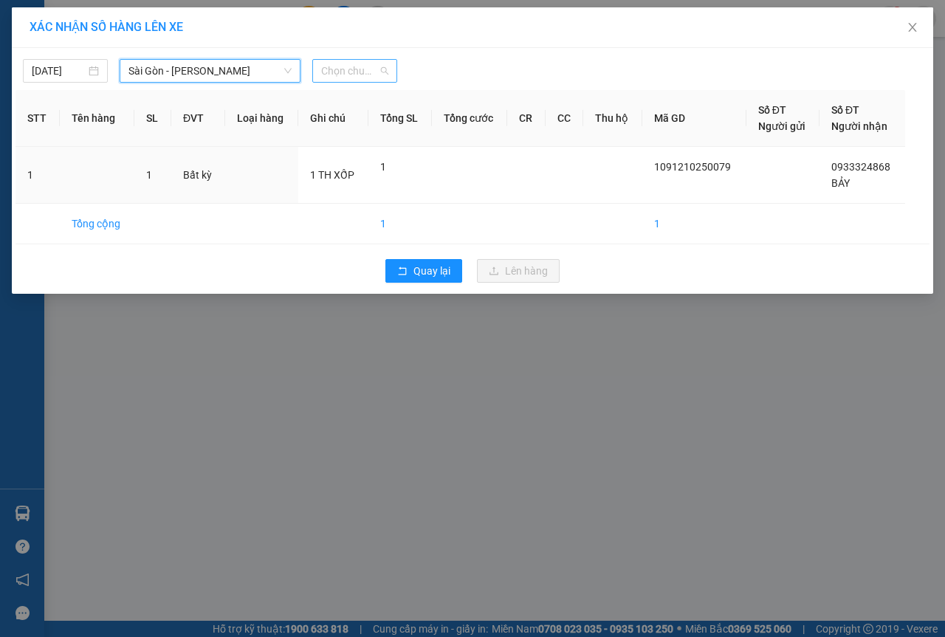
click at [381, 66] on span "Chọn chuyến" at bounding box center [354, 71] width 67 height 22
